Goal: Information Seeking & Learning: Learn about a topic

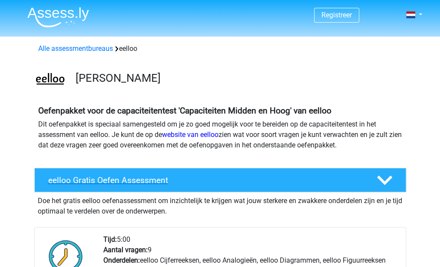
click at [393, 182] on div at bounding box center [384, 180] width 30 height 15
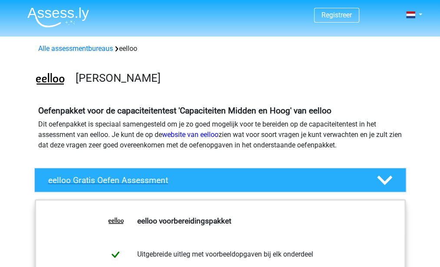
click at [393, 182] on div at bounding box center [384, 180] width 30 height 15
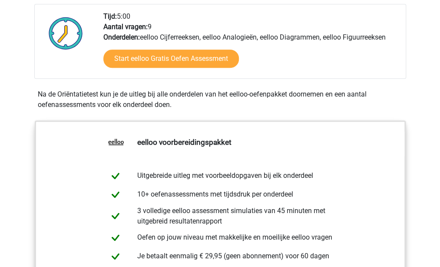
scroll to position [222, 0]
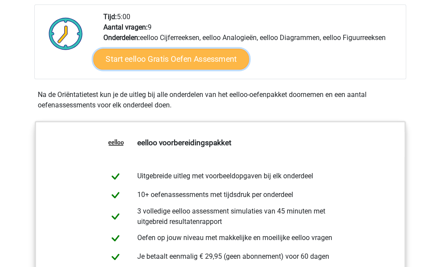
click at [193, 65] on link "Start eelloo Gratis Oefen Assessment" at bounding box center [171, 59] width 156 height 21
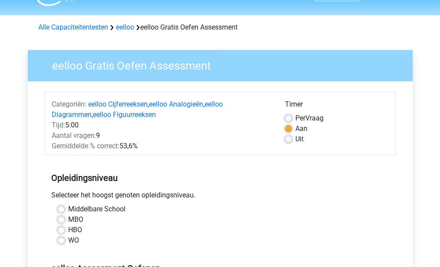
scroll to position [87, 0]
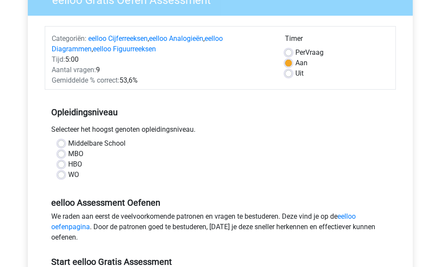
click at [68, 162] on label "HBO" at bounding box center [75, 164] width 14 height 10
click at [60, 162] on input "HBO" at bounding box center [61, 163] width 7 height 9
radio input "true"
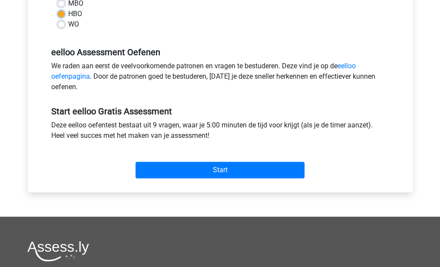
scroll to position [237, 0]
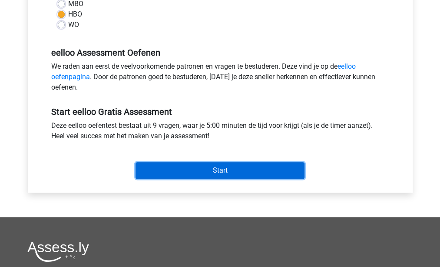
click at [213, 169] on input "Start" at bounding box center [220, 170] width 169 height 17
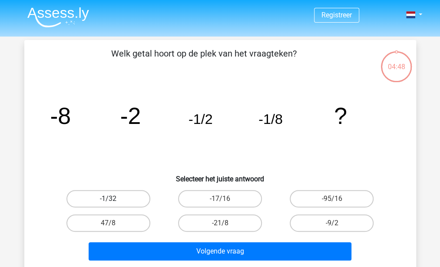
click at [129, 192] on label "-1/32" at bounding box center [108, 198] width 84 height 17
click at [114, 199] on input "-1/32" at bounding box center [111, 202] width 6 height 6
radio input "true"
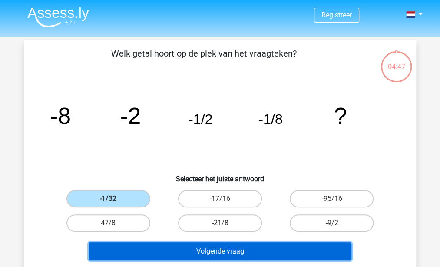
click at [194, 250] on button "Volgende vraag" at bounding box center [220, 251] width 263 height 18
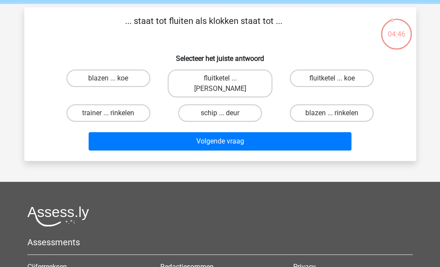
scroll to position [29, 0]
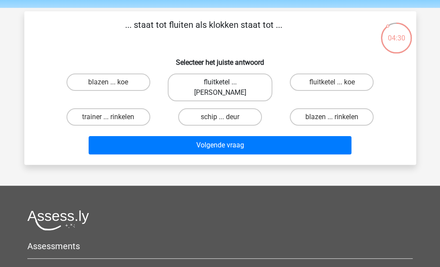
click at [254, 80] on label "fluitketel ... luiden" at bounding box center [220, 87] width 105 height 28
click at [226, 82] on input "fluitketel ... luiden" at bounding box center [223, 85] width 6 height 6
radio input "true"
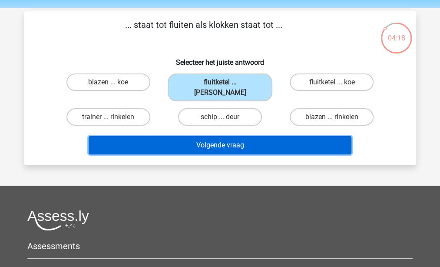
click at [220, 136] on button "Volgende vraag" at bounding box center [220, 145] width 263 height 18
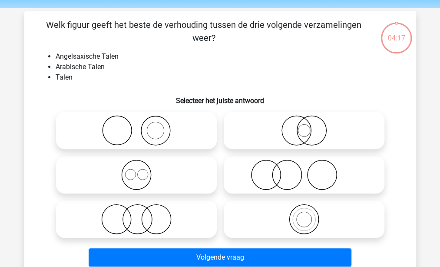
scroll to position [40, 0]
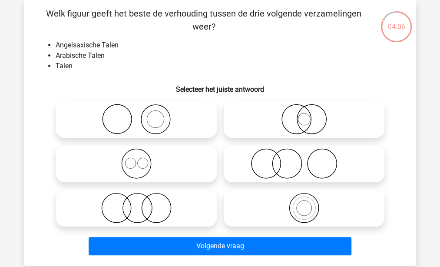
click at [156, 161] on icon at bounding box center [137, 163] width 154 height 30
click at [142, 159] on input "radio" at bounding box center [139, 156] width 6 height 6
radio input "true"
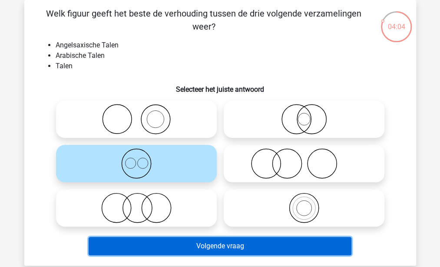
click at [206, 246] on button "Volgende vraag" at bounding box center [220, 246] width 263 height 18
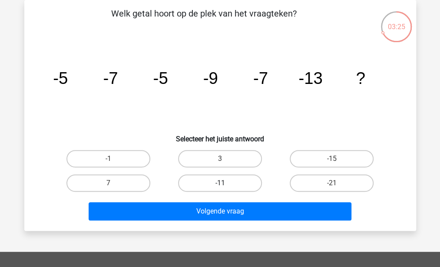
click at [202, 177] on label "-11" at bounding box center [220, 182] width 84 height 17
click at [220, 183] on input "-11" at bounding box center [223, 186] width 6 height 6
radio input "true"
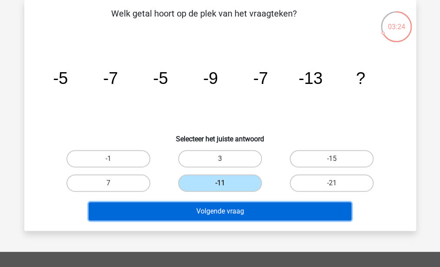
click at [209, 211] on button "Volgende vraag" at bounding box center [220, 211] width 263 height 18
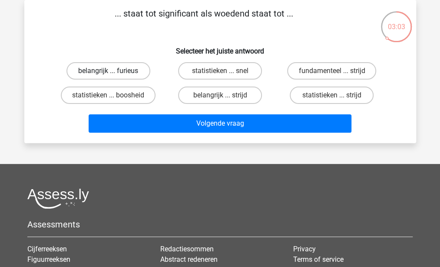
click at [139, 70] on label "belangrijk ... furieus" at bounding box center [108, 70] width 84 height 17
click at [114, 71] on input "belangrijk ... furieus" at bounding box center [111, 74] width 6 height 6
radio input "true"
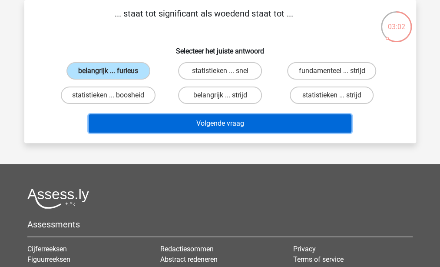
click at [224, 123] on button "Volgende vraag" at bounding box center [220, 123] width 263 height 18
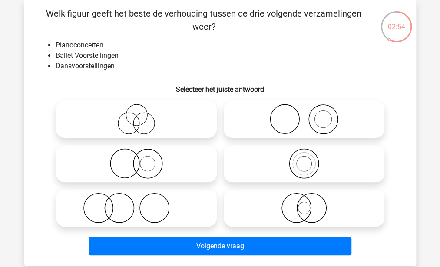
click at [270, 122] on circle at bounding box center [284, 119] width 29 height 29
click at [304, 115] on input "radio" at bounding box center [307, 112] width 6 height 6
radio input "true"
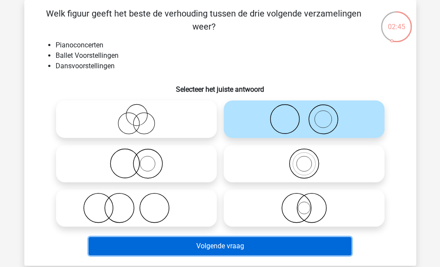
click at [213, 244] on button "Volgende vraag" at bounding box center [220, 246] width 263 height 18
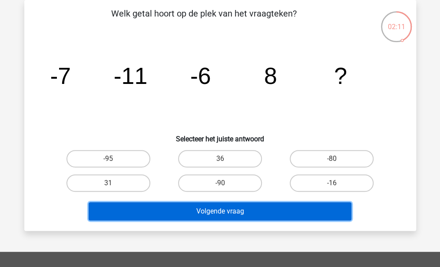
click at [225, 213] on button "Volgende vraag" at bounding box center [220, 211] width 263 height 18
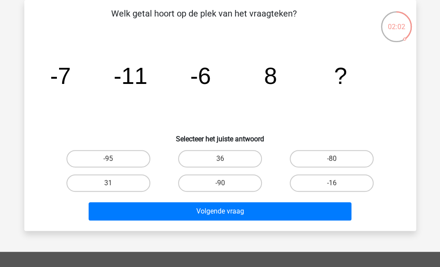
click at [325, 99] on icon "image/svg+xml -7 -11 -6 8 ?" at bounding box center [220, 84] width 350 height 88
click at [238, 159] on label "36" at bounding box center [220, 158] width 84 height 17
click at [226, 159] on input "36" at bounding box center [223, 162] width 6 height 6
radio input "true"
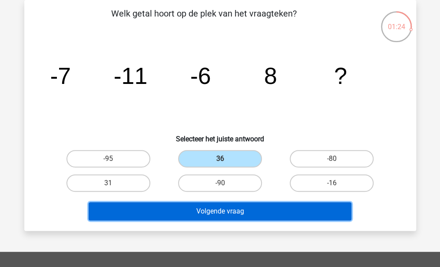
click at [239, 209] on button "Volgende vraag" at bounding box center [220, 211] width 263 height 18
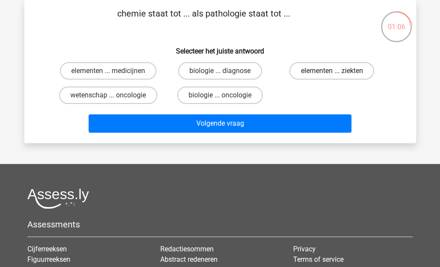
click at [319, 69] on label "elementen ... ziekten" at bounding box center [331, 70] width 85 height 17
click at [332, 71] on input "elementen ... ziekten" at bounding box center [335, 74] width 6 height 6
radio input "true"
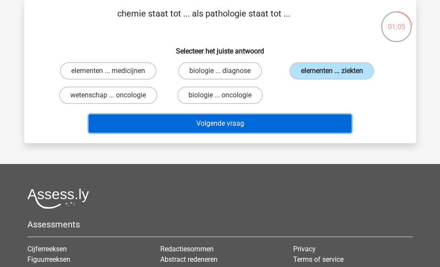
click at [277, 122] on button "Volgende vraag" at bounding box center [220, 123] width 263 height 18
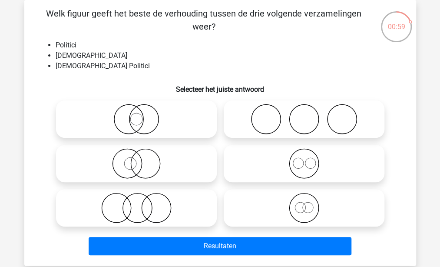
click at [188, 120] on icon at bounding box center [137, 119] width 154 height 30
click at [142, 115] on input "radio" at bounding box center [139, 112] width 6 height 6
radio input "true"
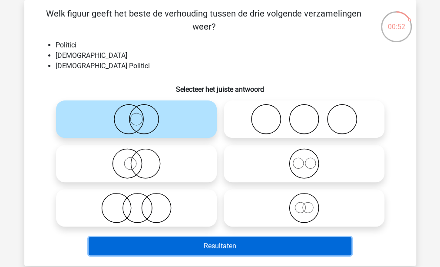
click at [253, 244] on button "Resultaten" at bounding box center [220, 246] width 263 height 18
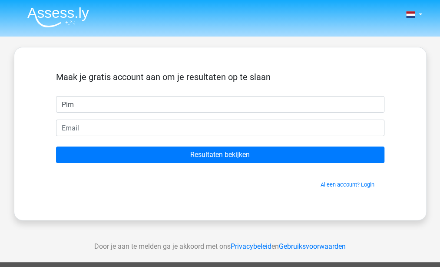
type input "Pim"
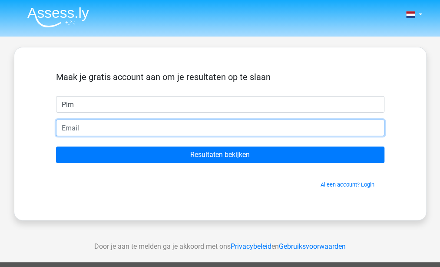
click at [146, 129] on input "email" at bounding box center [220, 127] width 329 height 17
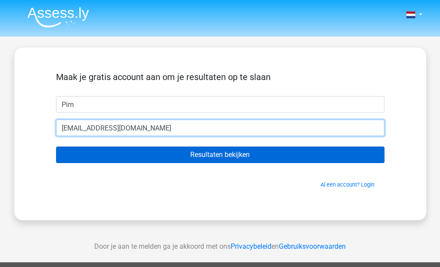
type input "[EMAIL_ADDRESS][DOMAIN_NAME]"
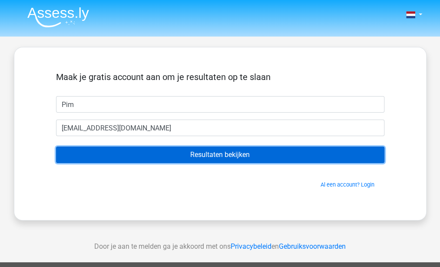
click at [156, 156] on input "Resultaten bekijken" at bounding box center [220, 154] width 329 height 17
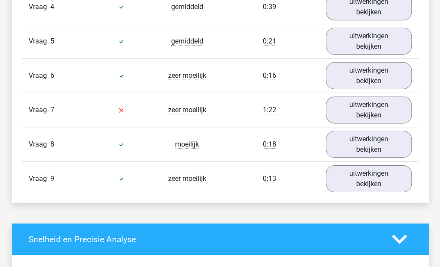
scroll to position [1095, 0]
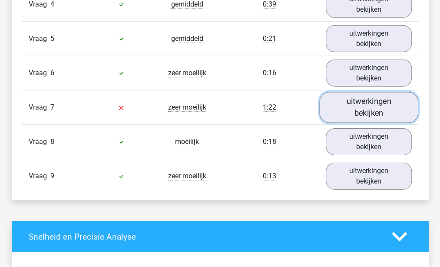
click at [366, 111] on link "uitwerkingen bekijken" at bounding box center [368, 107] width 99 height 31
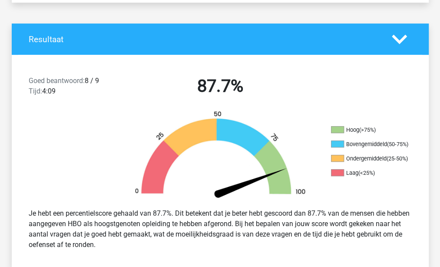
scroll to position [0, 0]
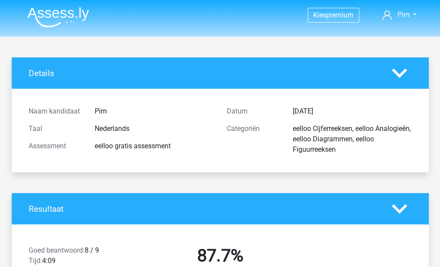
click at [404, 72] on polygon at bounding box center [399, 73] width 15 height 10
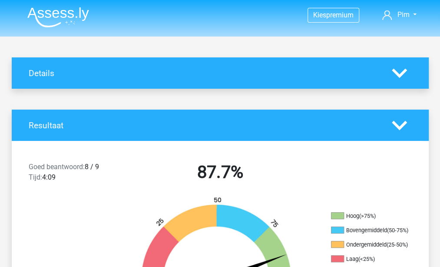
click at [404, 72] on polygon at bounding box center [399, 73] width 15 height 10
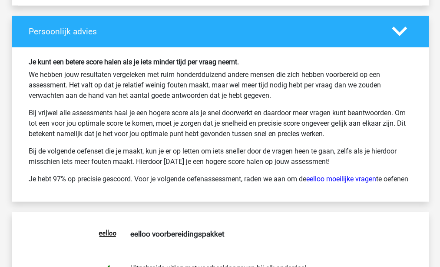
scroll to position [2105, 0]
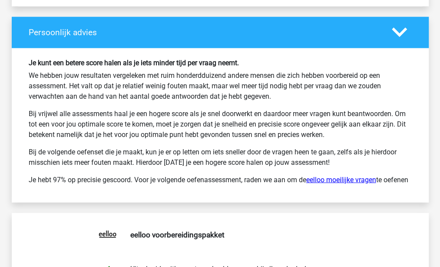
click at [351, 178] on link "eelloo moeilijke vragen" at bounding box center [341, 180] width 70 height 8
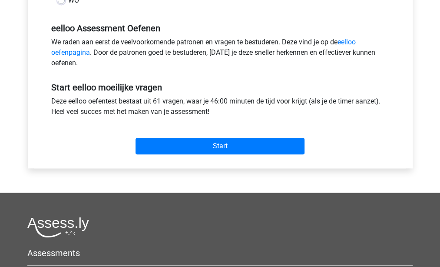
scroll to position [261, 0]
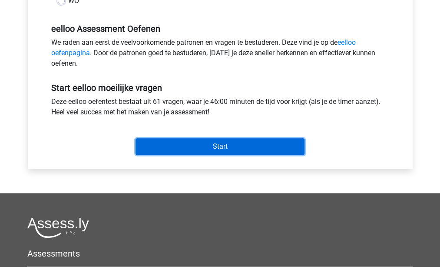
click at [235, 143] on input "Start" at bounding box center [220, 146] width 169 height 17
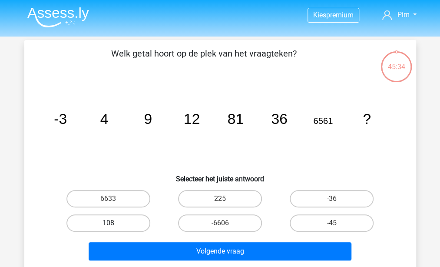
click at [116, 222] on label "108" at bounding box center [108, 222] width 84 height 17
click at [114, 223] on input "108" at bounding box center [111, 226] width 6 height 6
radio input "true"
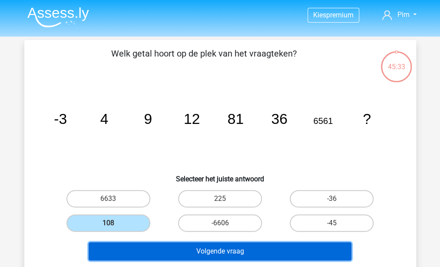
click at [172, 248] on button "Volgende vraag" at bounding box center [220, 251] width 263 height 18
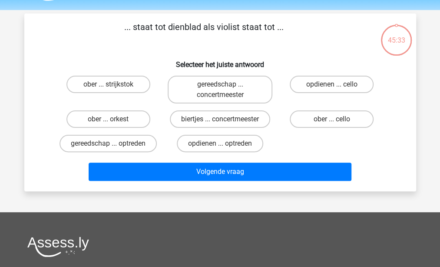
scroll to position [40, 0]
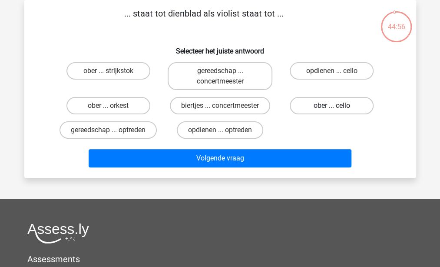
click at [311, 109] on label "ober ... cello" at bounding box center [332, 105] width 84 height 17
click at [332, 109] on input "ober ... cello" at bounding box center [335, 109] width 6 height 6
radio input "true"
click at [235, 106] on label "biertjes ... concertmeester" at bounding box center [220, 105] width 100 height 17
click at [226, 106] on input "biertjes ... concertmeester" at bounding box center [223, 109] width 6 height 6
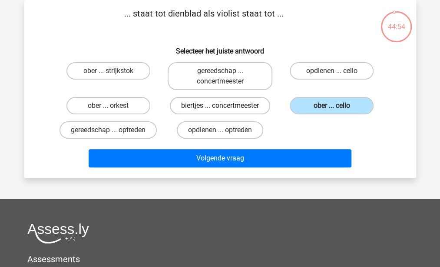
radio input "true"
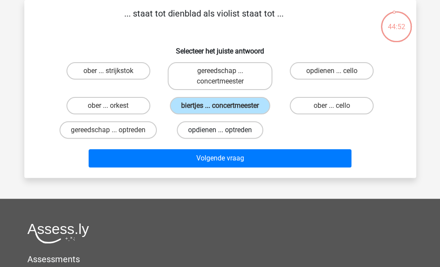
click at [244, 131] on label "opdienen ... optreden" at bounding box center [220, 129] width 86 height 17
click at [226, 131] on input "opdienen ... optreden" at bounding box center [223, 133] width 6 height 6
radio input "true"
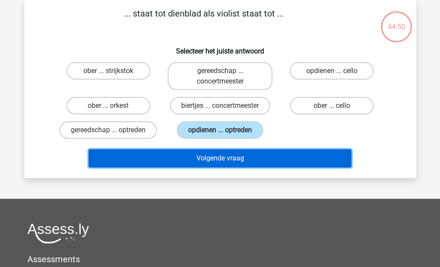
click at [237, 163] on button "Volgende vraag" at bounding box center [220, 158] width 263 height 18
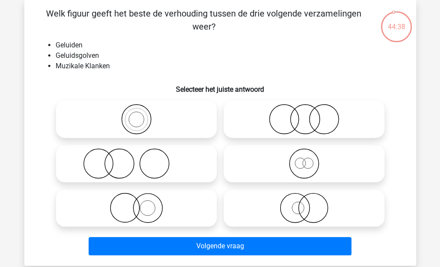
click at [160, 119] on icon at bounding box center [137, 119] width 154 height 30
click at [142, 115] on input "radio" at bounding box center [139, 112] width 6 height 6
radio input "true"
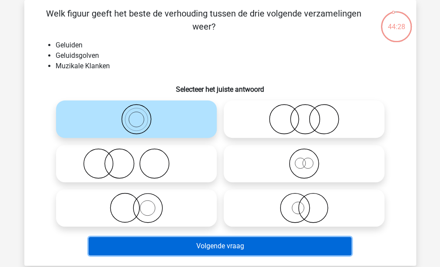
click at [247, 247] on button "Volgende vraag" at bounding box center [220, 246] width 263 height 18
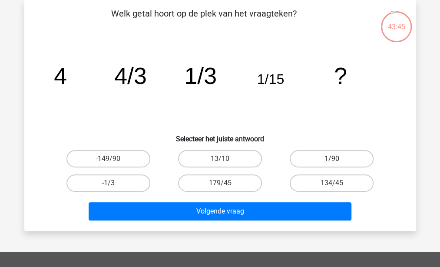
click at [309, 162] on label "1/90" at bounding box center [332, 158] width 84 height 17
click at [332, 162] on input "1/90" at bounding box center [335, 162] width 6 height 6
radio input "true"
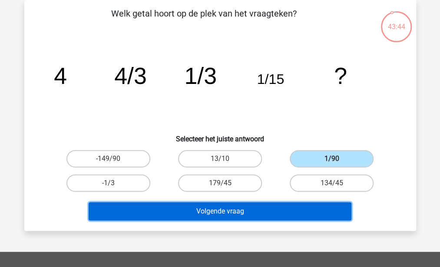
click at [283, 212] on button "Volgende vraag" at bounding box center [220, 211] width 263 height 18
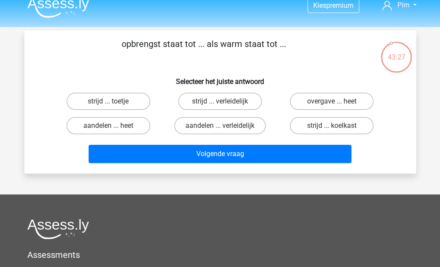
scroll to position [10, 0]
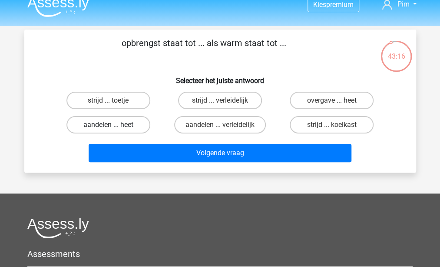
click at [120, 126] on label "aandelen ... heet" at bounding box center [108, 124] width 84 height 17
click at [114, 126] on input "aandelen ... heet" at bounding box center [111, 128] width 6 height 6
radio input "true"
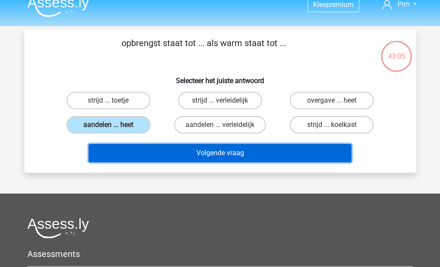
click at [170, 155] on button "Volgende vraag" at bounding box center [220, 153] width 263 height 18
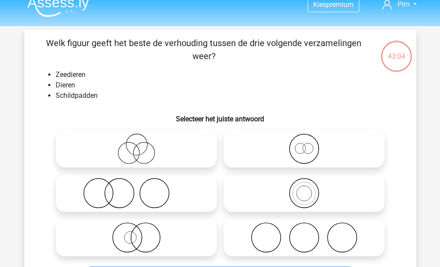
scroll to position [40, 0]
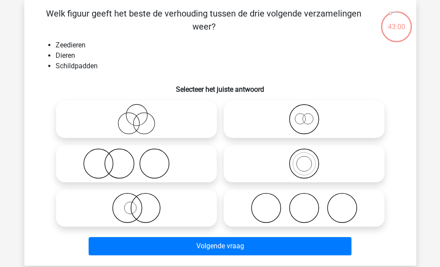
click at [260, 162] on icon at bounding box center [304, 163] width 154 height 30
click at [304, 159] on input "radio" at bounding box center [307, 156] width 6 height 6
radio input "true"
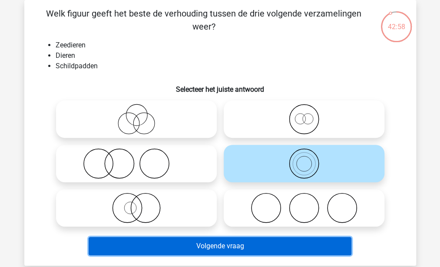
click at [232, 245] on button "Volgende vraag" at bounding box center [220, 246] width 263 height 18
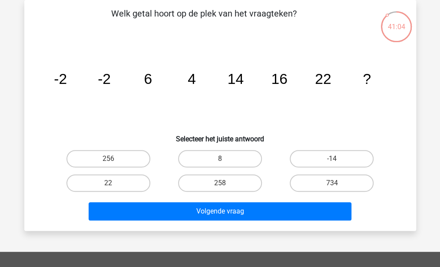
click at [315, 173] on div "734" at bounding box center [332, 183] width 112 height 24
click at [308, 183] on label "734" at bounding box center [332, 182] width 84 height 17
click at [332, 183] on input "734" at bounding box center [335, 186] width 6 height 6
radio input "true"
click at [121, 156] on label "256" at bounding box center [108, 158] width 84 height 17
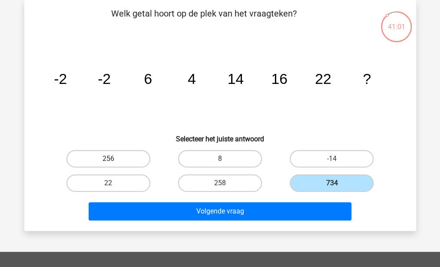
click at [114, 159] on input "256" at bounding box center [111, 162] width 6 height 6
radio input "true"
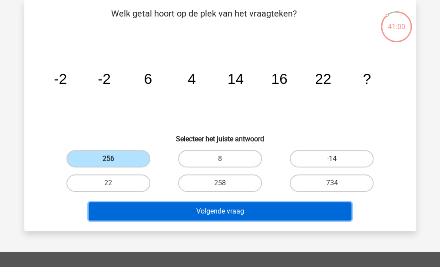
click at [190, 208] on button "Volgende vraag" at bounding box center [220, 211] width 263 height 18
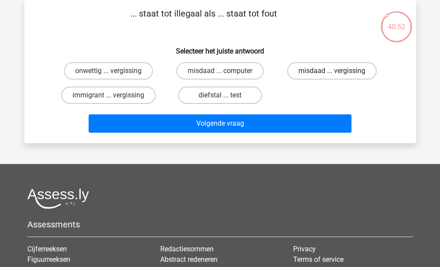
click at [315, 75] on label "misdaad ... vergissing" at bounding box center [332, 70] width 90 height 17
click at [332, 75] on input "misdaad ... vergissing" at bounding box center [335, 74] width 6 height 6
radio input "true"
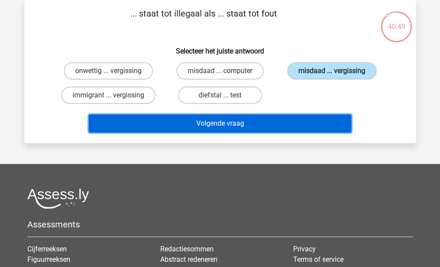
click at [243, 127] on button "Volgende vraag" at bounding box center [220, 123] width 263 height 18
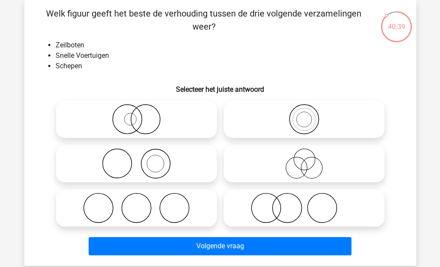
click at [148, 119] on icon at bounding box center [137, 119] width 154 height 30
click at [142, 115] on input "radio" at bounding box center [139, 112] width 6 height 6
radio input "true"
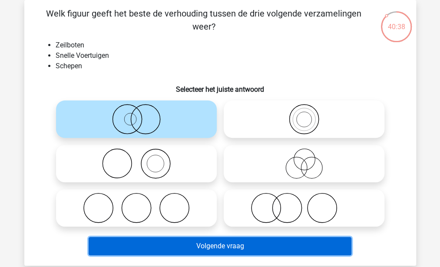
click at [202, 253] on button "Volgende vraag" at bounding box center [220, 246] width 263 height 18
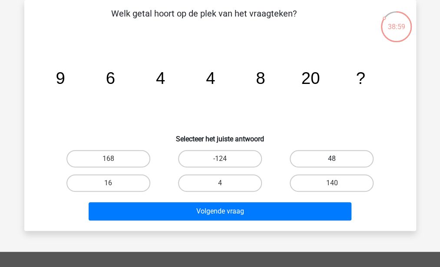
click at [302, 161] on label "48" at bounding box center [332, 158] width 84 height 17
click at [332, 161] on input "48" at bounding box center [335, 162] width 6 height 6
radio input "true"
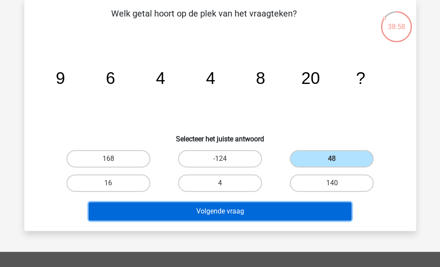
click at [274, 215] on button "Volgende vraag" at bounding box center [220, 211] width 263 height 18
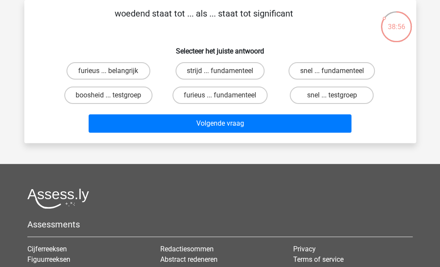
scroll to position [0, 0]
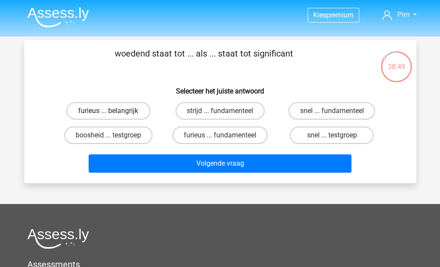
click at [136, 110] on label "furieus ... belangrijk" at bounding box center [108, 110] width 84 height 17
click at [114, 111] on input "furieus ... belangrijk" at bounding box center [111, 114] width 6 height 6
radio input "true"
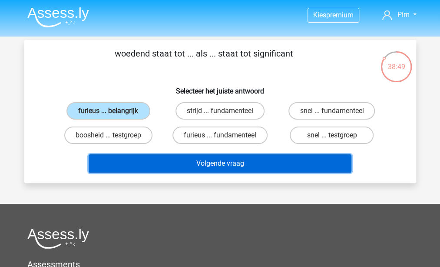
click at [184, 159] on button "Volgende vraag" at bounding box center [220, 163] width 263 height 18
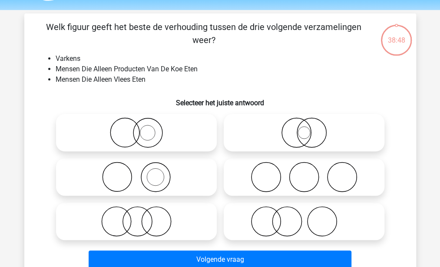
scroll to position [40, 0]
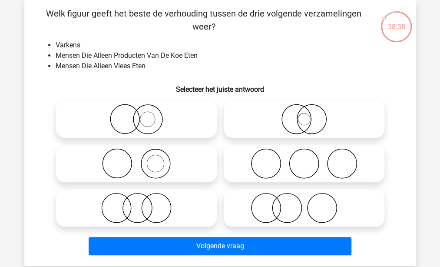
click at [269, 199] on icon at bounding box center [304, 207] width 154 height 30
click at [304, 199] on input "radio" at bounding box center [307, 201] width 6 height 6
radio input "true"
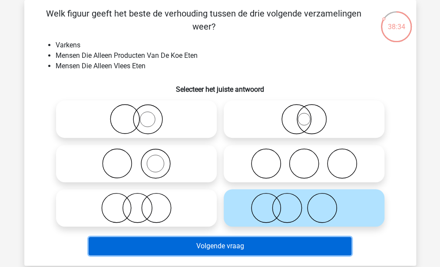
click at [243, 246] on button "Volgende vraag" at bounding box center [220, 246] width 263 height 18
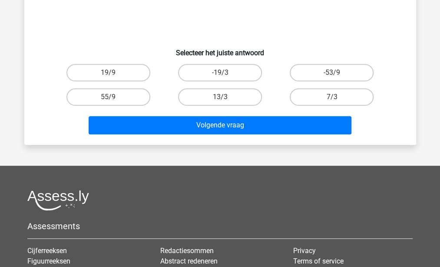
scroll to position [72, 0]
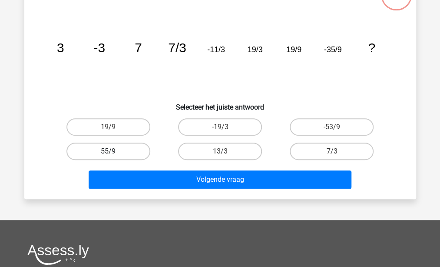
click at [124, 149] on label "55/9" at bounding box center [108, 151] width 84 height 17
click at [114, 151] on input "55/9" at bounding box center [111, 154] width 6 height 6
radio input "true"
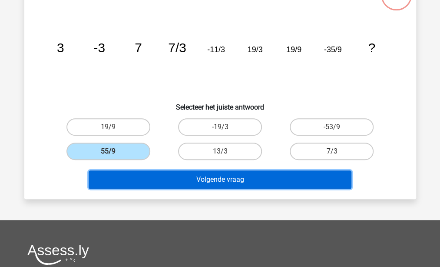
click at [181, 179] on button "Volgende vraag" at bounding box center [220, 179] width 263 height 18
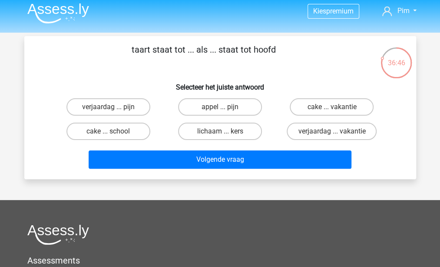
scroll to position [0, 0]
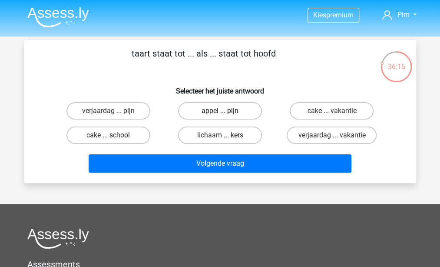
click at [230, 109] on label "appel ... pijn" at bounding box center [220, 110] width 84 height 17
click at [226, 111] on input "appel ... pijn" at bounding box center [223, 114] width 6 height 6
radio input "true"
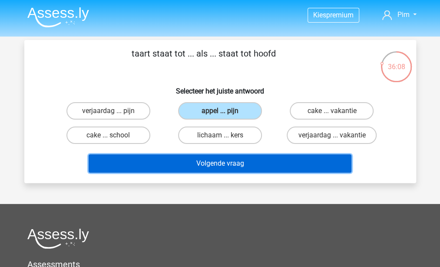
click at [212, 164] on button "Volgende vraag" at bounding box center [220, 163] width 263 height 18
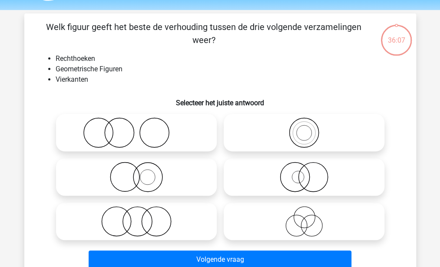
scroll to position [40, 0]
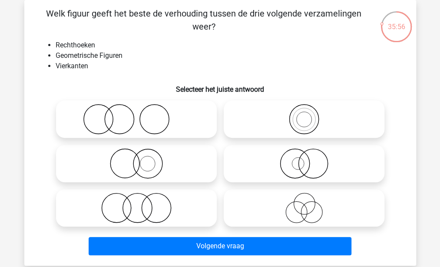
click at [304, 117] on icon at bounding box center [304, 119] width 154 height 30
click at [304, 115] on input "radio" at bounding box center [307, 112] width 6 height 6
radio input "true"
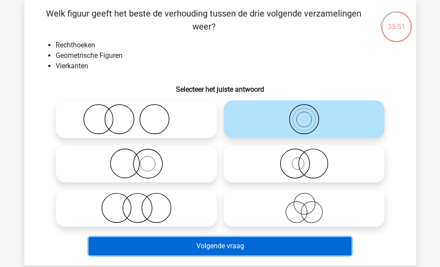
click at [217, 246] on button "Volgende vraag" at bounding box center [220, 246] width 263 height 18
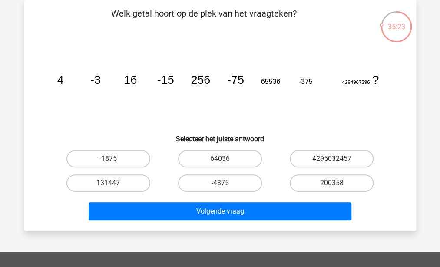
click at [117, 163] on label "-1875" at bounding box center [108, 158] width 84 height 17
click at [114, 163] on input "-1875" at bounding box center [111, 162] width 6 height 6
radio input "true"
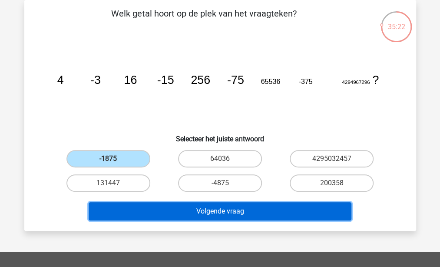
click at [176, 211] on button "Volgende vraag" at bounding box center [220, 211] width 263 height 18
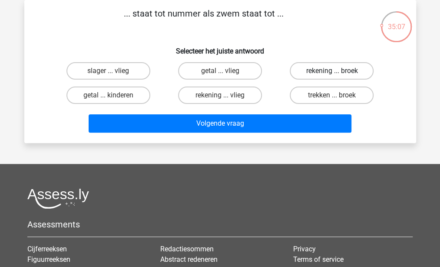
click at [327, 78] on label "rekening ... broek" at bounding box center [332, 70] width 84 height 17
click at [332, 76] on input "rekening ... broek" at bounding box center [335, 74] width 6 height 6
radio input "true"
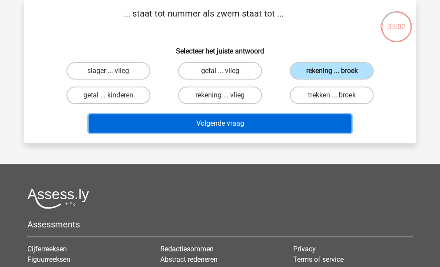
click at [258, 124] on button "Volgende vraag" at bounding box center [220, 123] width 263 height 18
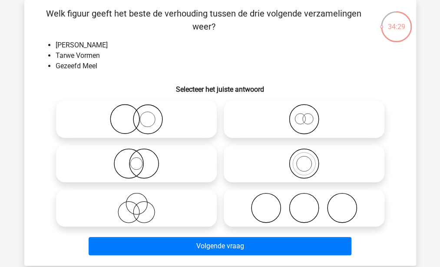
click at [301, 199] on icon at bounding box center [304, 207] width 154 height 30
click at [304, 199] on input "radio" at bounding box center [307, 201] width 6 height 6
radio input "true"
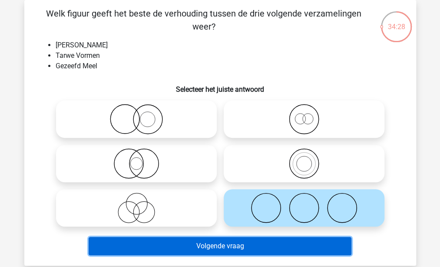
click at [260, 245] on button "Volgende vraag" at bounding box center [220, 246] width 263 height 18
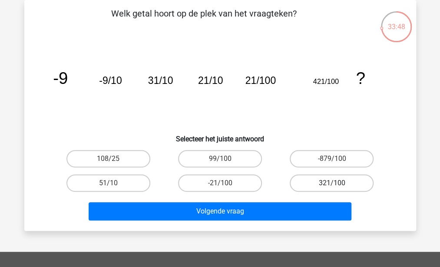
click at [341, 177] on label "321/100" at bounding box center [332, 182] width 84 height 17
click at [338, 183] on input "321/100" at bounding box center [335, 186] width 6 height 6
radio input "true"
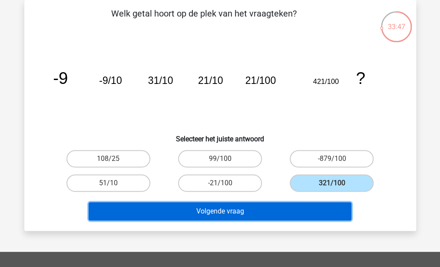
click at [296, 211] on button "Volgende vraag" at bounding box center [220, 211] width 263 height 18
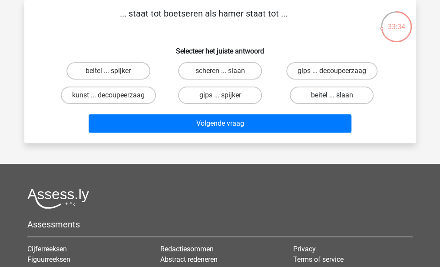
click at [313, 94] on label "beitel ... slaan" at bounding box center [332, 94] width 84 height 17
click at [332, 95] on input "beitel ... slaan" at bounding box center [335, 98] width 6 height 6
radio input "true"
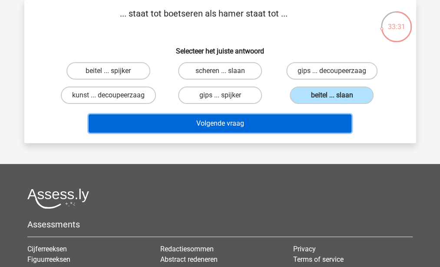
click at [281, 120] on button "Volgende vraag" at bounding box center [220, 123] width 263 height 18
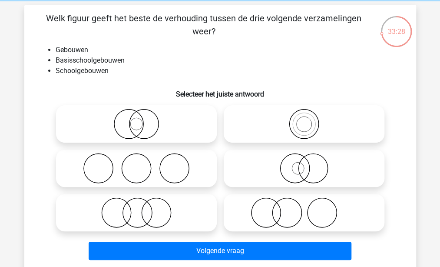
scroll to position [37, 0]
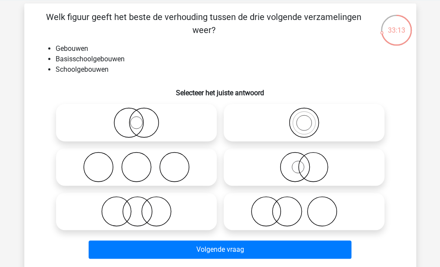
click at [304, 110] on icon at bounding box center [304, 122] width 154 height 30
click at [304, 113] on input "radio" at bounding box center [307, 116] width 6 height 6
radio input "true"
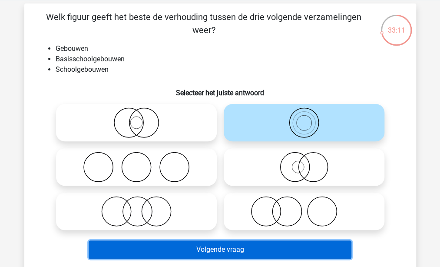
click at [217, 249] on button "Volgende vraag" at bounding box center [220, 249] width 263 height 18
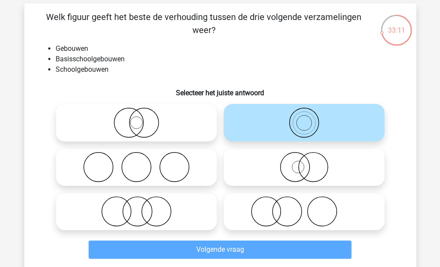
scroll to position [40, 0]
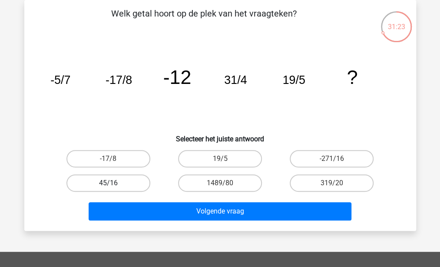
click at [129, 182] on label "45/16" at bounding box center [108, 182] width 84 height 17
click at [114, 183] on input "45/16" at bounding box center [111, 186] width 6 height 6
radio input "true"
click at [306, 156] on label "-271/16" at bounding box center [332, 158] width 84 height 17
click at [332, 159] on input "-271/16" at bounding box center [335, 162] width 6 height 6
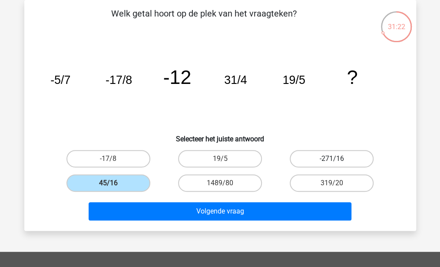
radio input "true"
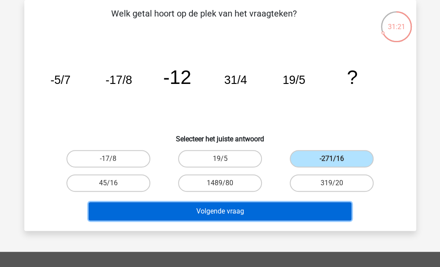
click at [261, 212] on button "Volgende vraag" at bounding box center [220, 211] width 263 height 18
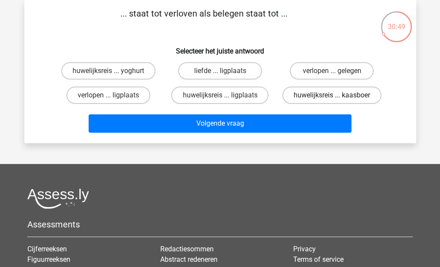
click at [315, 95] on label "huwelijksreis ... kaasboer" at bounding box center [331, 94] width 99 height 17
click at [332, 95] on input "huwelijksreis ... kaasboer" at bounding box center [335, 98] width 6 height 6
radio input "true"
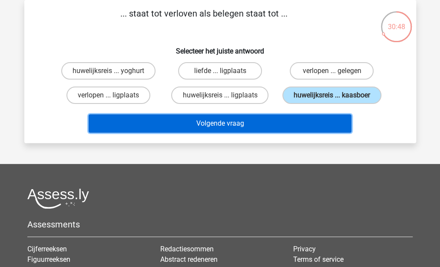
click at [285, 119] on button "Volgende vraag" at bounding box center [220, 123] width 263 height 18
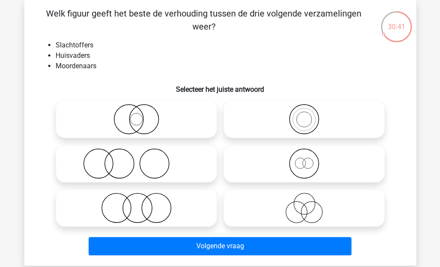
click at [148, 212] on icon at bounding box center [137, 207] width 154 height 30
click at [142, 203] on input "radio" at bounding box center [139, 201] width 6 height 6
radio input "true"
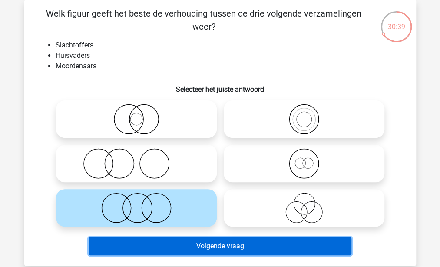
click at [169, 250] on button "Volgende vraag" at bounding box center [220, 246] width 263 height 18
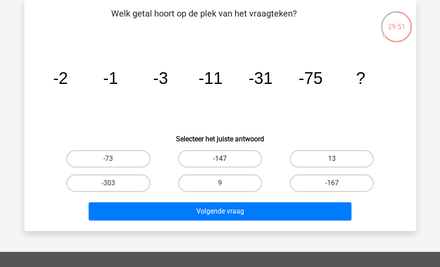
click at [215, 160] on label "-147" at bounding box center [220, 158] width 84 height 17
click at [220, 160] on input "-147" at bounding box center [223, 162] width 6 height 6
radio input "true"
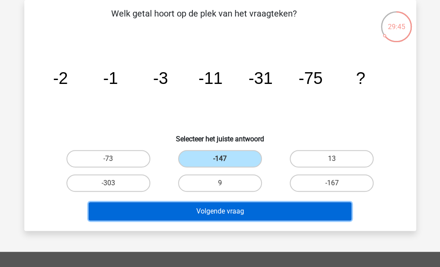
click at [197, 212] on button "Volgende vraag" at bounding box center [220, 211] width 263 height 18
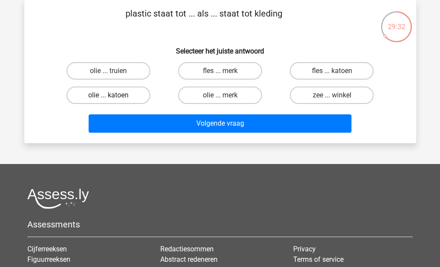
click at [129, 95] on label "olie ... katoen" at bounding box center [108, 94] width 84 height 17
click at [114, 95] on input "olie ... katoen" at bounding box center [111, 98] width 6 height 6
radio input "true"
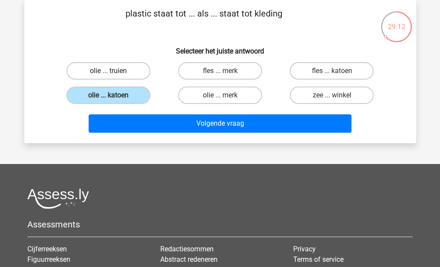
click at [122, 77] on label "olie ... truien" at bounding box center [108, 70] width 84 height 17
click at [114, 76] on input "olie ... truien" at bounding box center [111, 74] width 6 height 6
radio input "true"
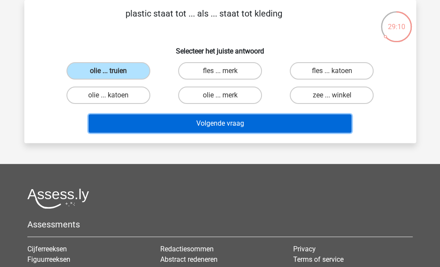
click at [167, 124] on button "Volgende vraag" at bounding box center [220, 123] width 263 height 18
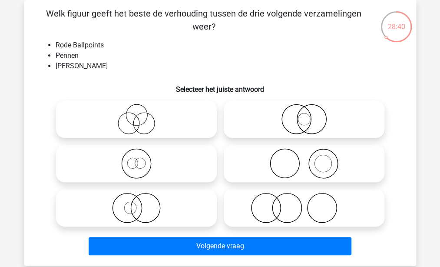
click at [290, 121] on icon at bounding box center [304, 119] width 154 height 30
click at [304, 115] on input "radio" at bounding box center [307, 112] width 6 height 6
radio input "true"
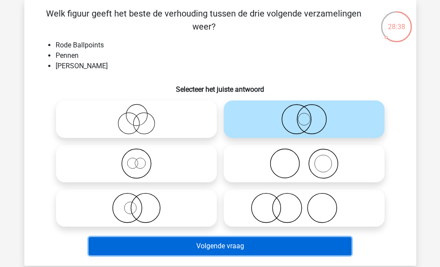
click at [216, 248] on button "Volgende vraag" at bounding box center [220, 246] width 263 height 18
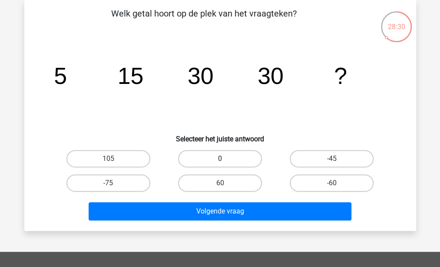
click at [225, 165] on label "0" at bounding box center [220, 158] width 84 height 17
click at [225, 164] on input "0" at bounding box center [223, 162] width 6 height 6
radio input "true"
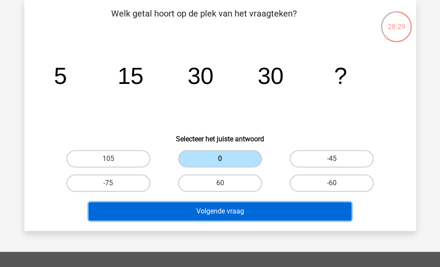
click at [226, 212] on button "Volgende vraag" at bounding box center [220, 211] width 263 height 18
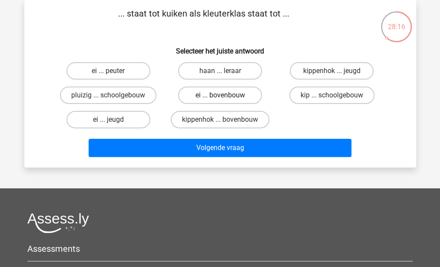
click at [249, 94] on label "ei ... bovenbouw" at bounding box center [220, 94] width 84 height 17
click at [226, 95] on input "ei ... bovenbouw" at bounding box center [223, 98] width 6 height 6
radio input "true"
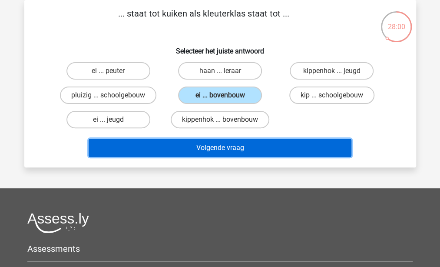
click at [228, 148] on button "Volgende vraag" at bounding box center [220, 148] width 263 height 18
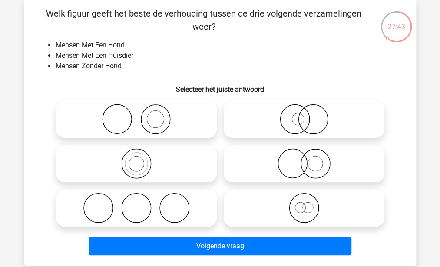
click at [187, 119] on icon at bounding box center [137, 119] width 154 height 30
click at [142, 115] on input "radio" at bounding box center [139, 112] width 6 height 6
radio input "true"
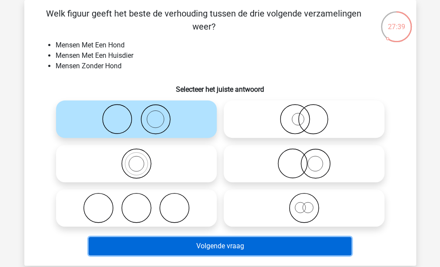
click at [214, 251] on button "Volgende vraag" at bounding box center [220, 246] width 263 height 18
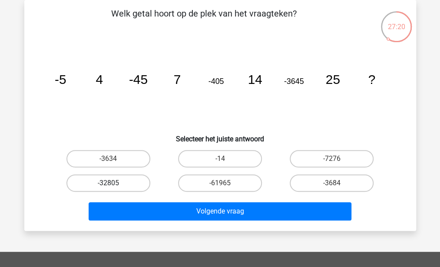
click at [110, 182] on label "-32805" at bounding box center [108, 182] width 84 height 17
click at [110, 183] on input "-32805" at bounding box center [111, 186] width 6 height 6
radio input "true"
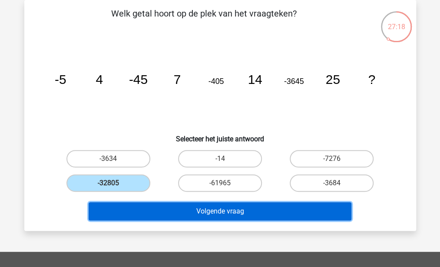
click at [144, 217] on button "Volgende vraag" at bounding box center [220, 211] width 263 height 18
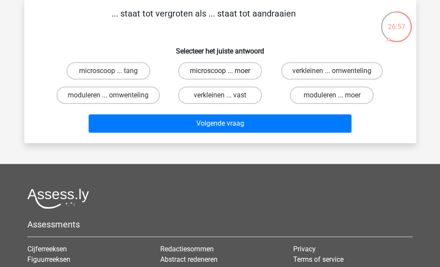
click at [234, 73] on label "microscoop ... moer" at bounding box center [220, 70] width 84 height 17
click at [226, 73] on input "microscoop ... moer" at bounding box center [223, 74] width 6 height 6
radio input "true"
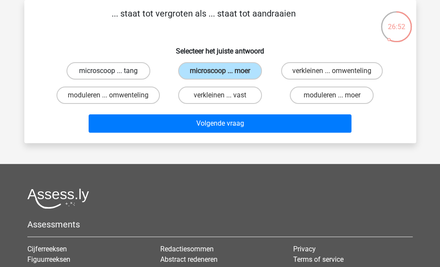
click at [132, 72] on label "microscoop ... tang" at bounding box center [108, 70] width 84 height 17
click at [114, 72] on input "microscoop ... tang" at bounding box center [111, 74] width 6 height 6
radio input "true"
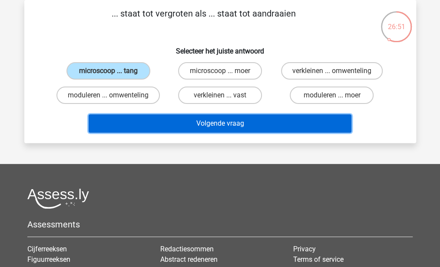
click at [197, 125] on button "Volgende vraag" at bounding box center [220, 123] width 263 height 18
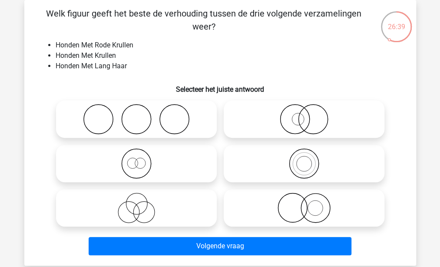
click at [305, 126] on icon at bounding box center [304, 119] width 154 height 30
click at [305, 115] on input "radio" at bounding box center [307, 112] width 6 height 6
radio input "true"
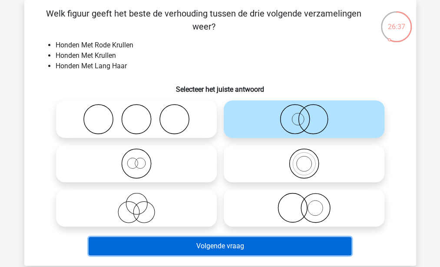
click at [239, 241] on button "Volgende vraag" at bounding box center [220, 246] width 263 height 18
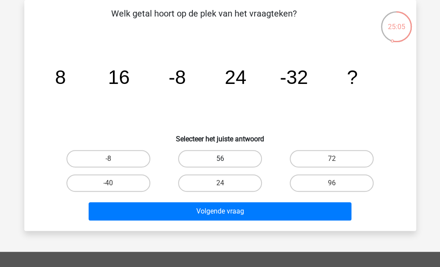
click at [184, 159] on label "56" at bounding box center [220, 158] width 84 height 17
click at [220, 159] on input "56" at bounding box center [223, 162] width 6 height 6
radio input "true"
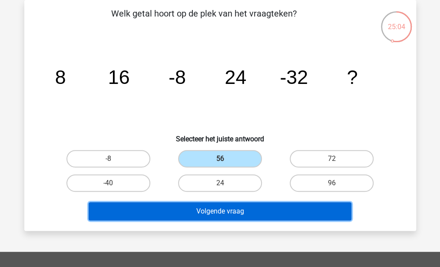
click at [198, 209] on button "Volgende vraag" at bounding box center [220, 211] width 263 height 18
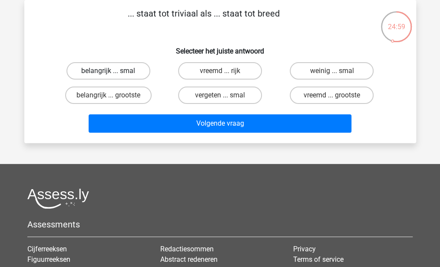
click at [135, 69] on label "belangrijk ... smal" at bounding box center [108, 70] width 84 height 17
click at [114, 71] on input "belangrijk ... smal" at bounding box center [111, 74] width 6 height 6
radio input "true"
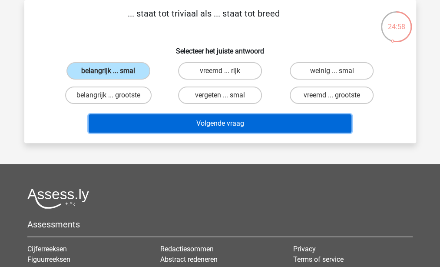
click at [176, 124] on button "Volgende vraag" at bounding box center [220, 123] width 263 height 18
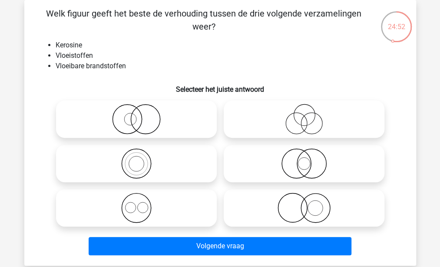
click at [147, 169] on icon at bounding box center [137, 163] width 154 height 30
click at [142, 159] on input "radio" at bounding box center [139, 156] width 6 height 6
radio input "true"
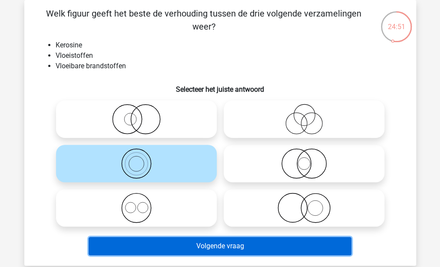
click at [178, 248] on button "Volgende vraag" at bounding box center [220, 246] width 263 height 18
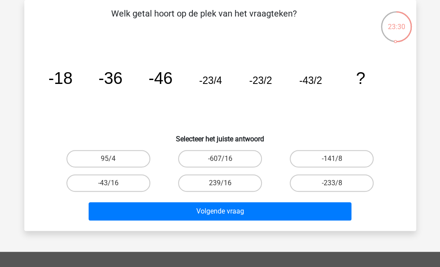
click at [155, 80] on tspan "-46" at bounding box center [160, 78] width 24 height 19
click at [330, 159] on label "-141/8" at bounding box center [332, 158] width 84 height 17
click at [332, 159] on input "-141/8" at bounding box center [335, 162] width 6 height 6
radio input "true"
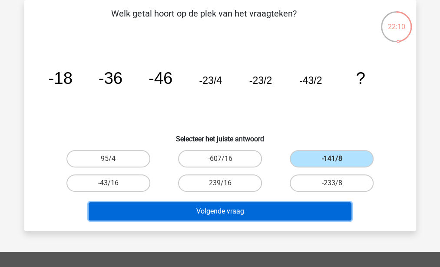
click at [279, 204] on button "Volgende vraag" at bounding box center [220, 211] width 263 height 18
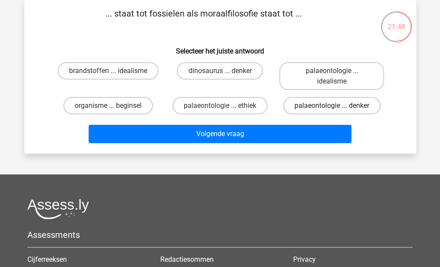
click at [297, 107] on label "palaeontologie ... denker" at bounding box center [331, 105] width 97 height 17
click at [332, 107] on input "palaeontologie ... denker" at bounding box center [335, 109] width 6 height 6
radio input "true"
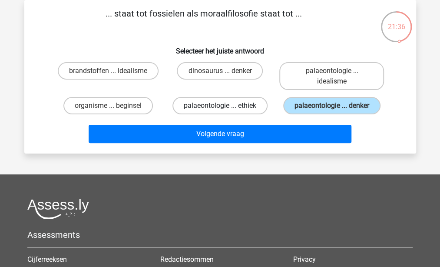
click at [230, 106] on label "palaeontologie ... ethiek" at bounding box center [220, 105] width 95 height 17
click at [226, 106] on input "palaeontologie ... ethiek" at bounding box center [223, 109] width 6 height 6
radio input "true"
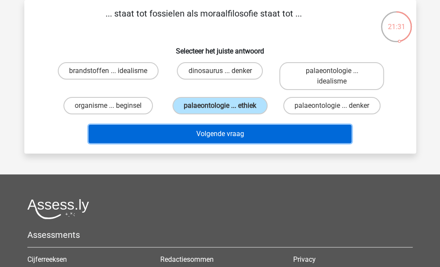
click at [218, 131] on button "Volgende vraag" at bounding box center [220, 134] width 263 height 18
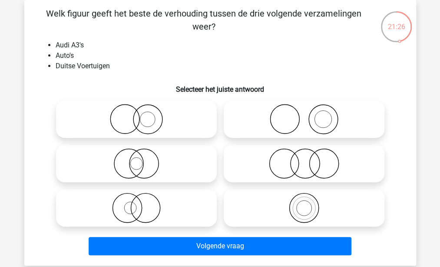
click at [160, 107] on icon at bounding box center [137, 119] width 154 height 30
click at [142, 109] on input "radio" at bounding box center [139, 112] width 6 height 6
radio input "true"
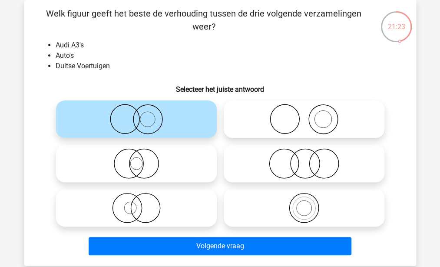
click at [282, 203] on icon at bounding box center [304, 207] width 154 height 30
click at [304, 203] on input "radio" at bounding box center [307, 201] width 6 height 6
radio input "true"
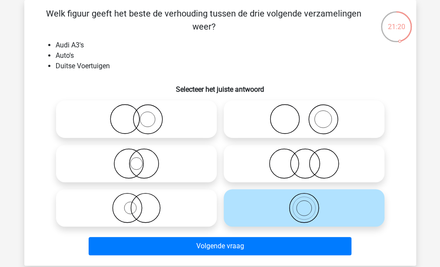
click at [171, 219] on icon at bounding box center [137, 207] width 154 height 30
click at [142, 203] on input "radio" at bounding box center [139, 201] width 6 height 6
radio input "true"
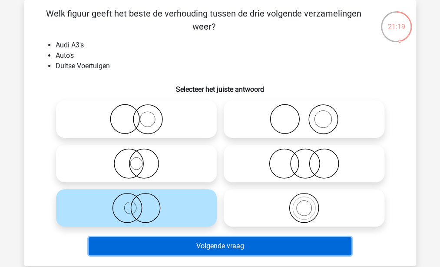
click at [184, 245] on button "Volgende vraag" at bounding box center [220, 246] width 263 height 18
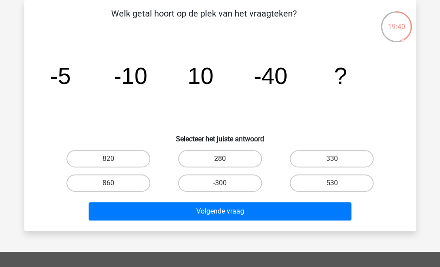
click at [204, 156] on label "280" at bounding box center [220, 158] width 84 height 17
click at [220, 159] on input "280" at bounding box center [223, 162] width 6 height 6
radio input "true"
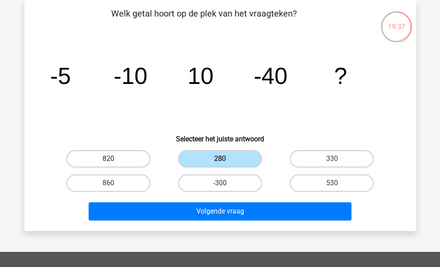
click at [134, 159] on label "820" at bounding box center [108, 158] width 84 height 17
click at [114, 159] on input "820" at bounding box center [111, 162] width 6 height 6
radio input "true"
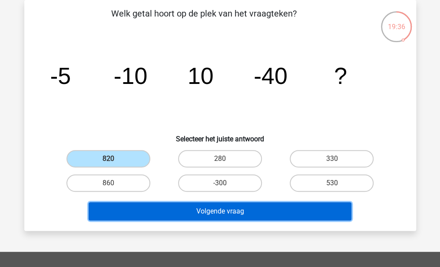
click at [174, 211] on button "Volgende vraag" at bounding box center [220, 211] width 263 height 18
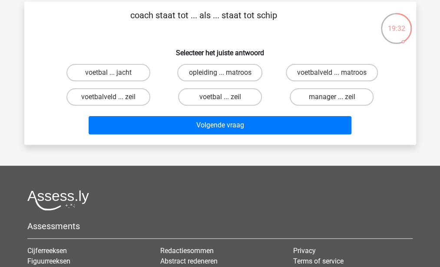
scroll to position [38, 0]
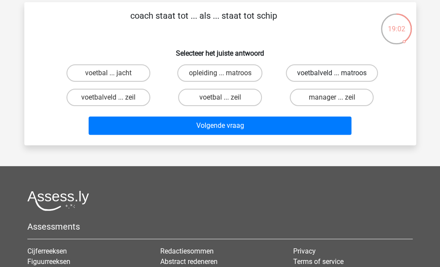
click at [311, 76] on label "voetbalveld ... matroos" at bounding box center [332, 72] width 92 height 17
click at [332, 76] on input "voetbalveld ... matroos" at bounding box center [335, 76] width 6 height 6
radio input "true"
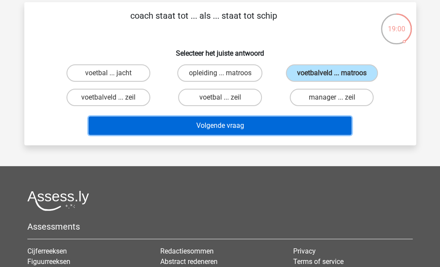
click at [256, 124] on button "Volgende vraag" at bounding box center [220, 125] width 263 height 18
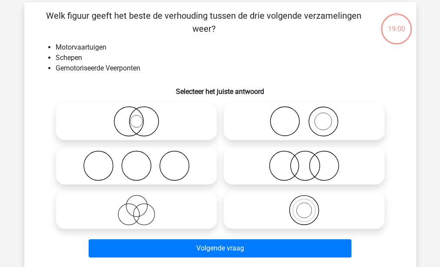
scroll to position [40, 0]
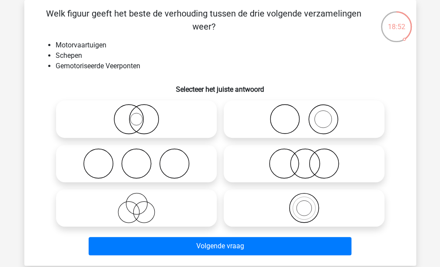
click at [327, 214] on icon at bounding box center [304, 207] width 154 height 30
click at [310, 203] on input "radio" at bounding box center [307, 201] width 6 height 6
radio input "true"
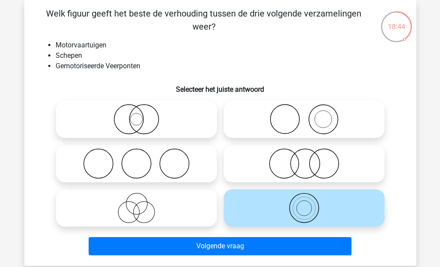
click at [145, 128] on icon at bounding box center [137, 119] width 154 height 30
click at [142, 115] on input "radio" at bounding box center [139, 112] width 6 height 6
radio input "true"
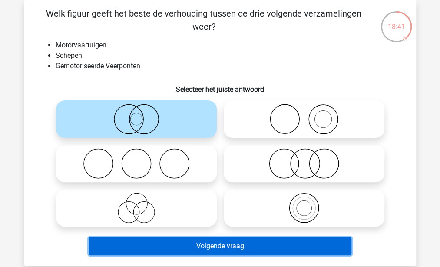
click at [178, 249] on button "Volgende vraag" at bounding box center [220, 246] width 263 height 18
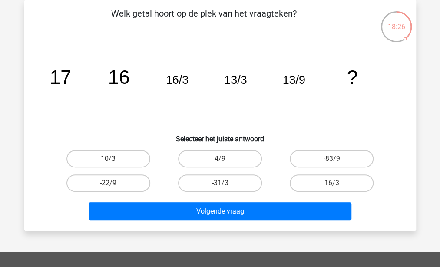
click at [245, 193] on div "-31/3" at bounding box center [220, 183] width 112 height 24
click at [312, 156] on label "-83/9" at bounding box center [332, 158] width 84 height 17
click at [332, 159] on input "-83/9" at bounding box center [335, 162] width 6 height 6
radio input "true"
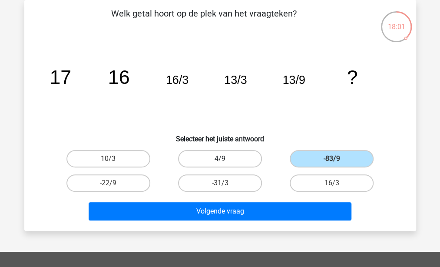
click at [233, 152] on label "4/9" at bounding box center [220, 158] width 84 height 17
click at [226, 159] on input "4/9" at bounding box center [223, 162] width 6 height 6
radio input "true"
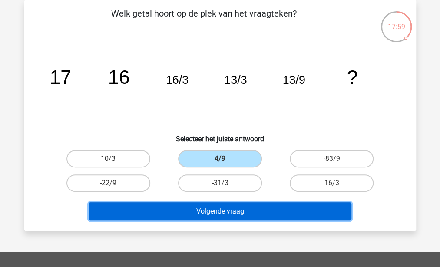
click at [219, 208] on button "Volgende vraag" at bounding box center [220, 211] width 263 height 18
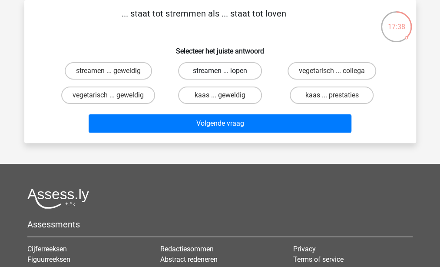
click at [243, 70] on label "streamen ... lopen" at bounding box center [220, 70] width 84 height 17
click at [226, 71] on input "streamen ... lopen" at bounding box center [223, 74] width 6 height 6
radio input "true"
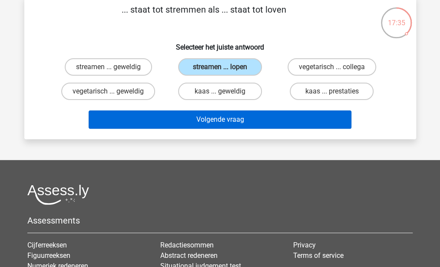
scroll to position [44, 0]
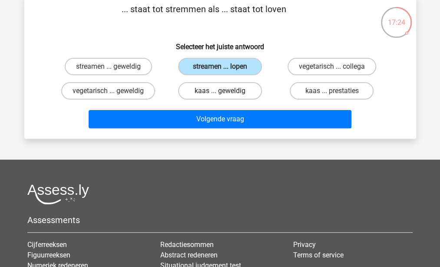
click at [239, 94] on label "kaas ... geweldig" at bounding box center [220, 90] width 84 height 17
click at [226, 94] on input "kaas ... geweldig" at bounding box center [223, 94] width 6 height 6
radio input "true"
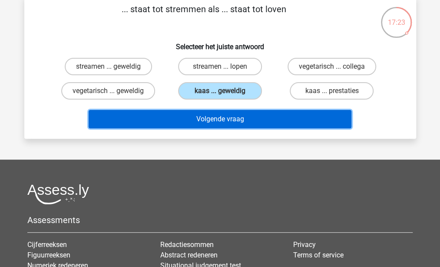
click at [236, 126] on button "Volgende vraag" at bounding box center [220, 119] width 263 height 18
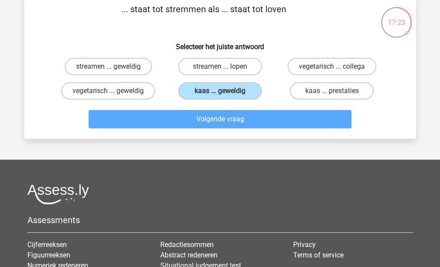
scroll to position [40, 0]
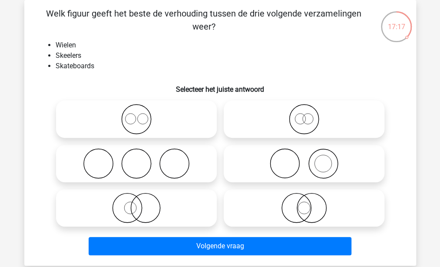
click at [183, 172] on icon at bounding box center [137, 163] width 154 height 30
click at [142, 159] on input "radio" at bounding box center [139, 156] width 6 height 6
radio input "true"
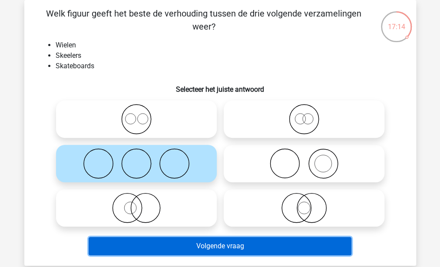
click at [236, 246] on button "Volgende vraag" at bounding box center [220, 246] width 263 height 18
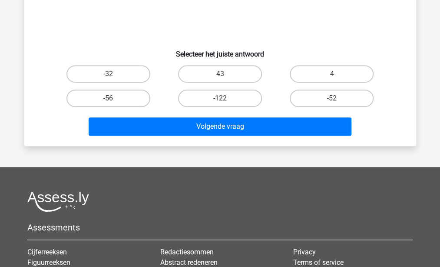
scroll to position [33, 0]
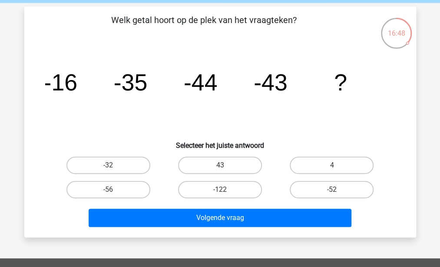
click at [106, 155] on div "-32" at bounding box center [109, 165] width 112 height 24
click at [106, 165] on label "-32" at bounding box center [108, 164] width 84 height 17
click at [108, 165] on input "-32" at bounding box center [111, 168] width 6 height 6
radio input "true"
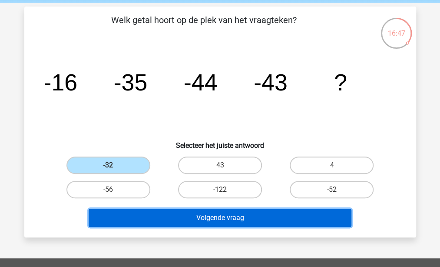
click at [149, 214] on button "Volgende vraag" at bounding box center [220, 218] width 263 height 18
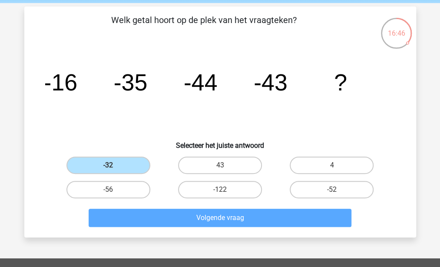
scroll to position [40, 0]
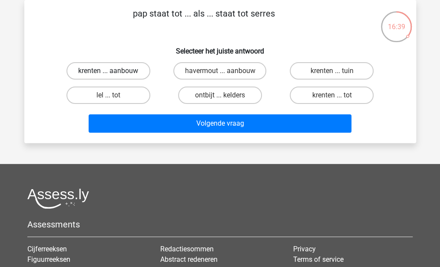
click at [121, 71] on label "krenten ... aanbouw" at bounding box center [108, 70] width 84 height 17
click at [114, 71] on input "krenten ... aanbouw" at bounding box center [111, 74] width 6 height 6
radio input "true"
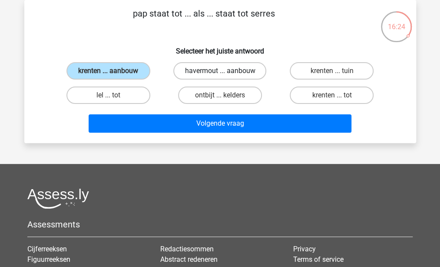
click at [247, 69] on label "havermout ... aanbouw" at bounding box center [219, 70] width 93 height 17
click at [226, 71] on input "havermout ... aanbouw" at bounding box center [223, 74] width 6 height 6
radio input "true"
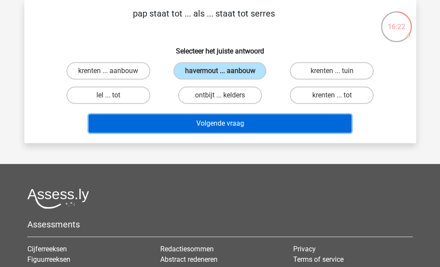
click at [242, 126] on button "Volgende vraag" at bounding box center [220, 123] width 263 height 18
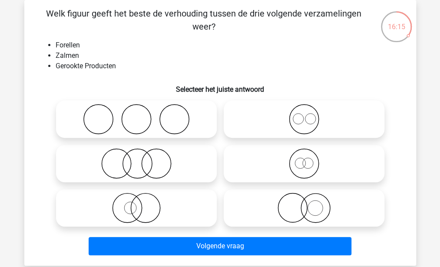
click at [152, 162] on icon at bounding box center [137, 163] width 154 height 30
click at [142, 159] on input "radio" at bounding box center [139, 156] width 6 height 6
radio input "true"
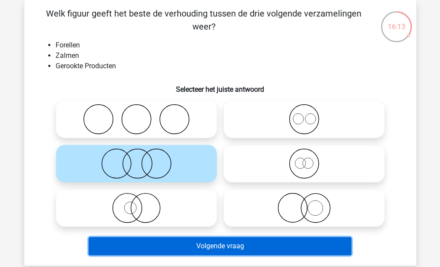
click at [166, 246] on button "Volgende vraag" at bounding box center [220, 246] width 263 height 18
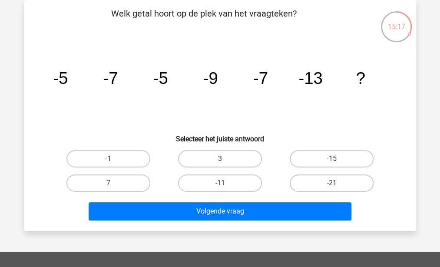
click at [204, 174] on label "-11" at bounding box center [220, 182] width 84 height 17
click at [220, 183] on input "-11" at bounding box center [223, 186] width 6 height 6
radio input "true"
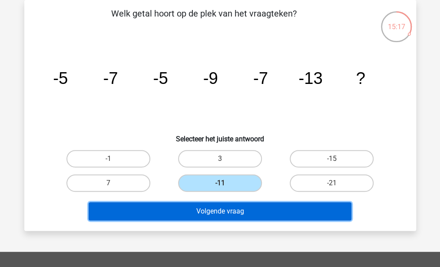
click at [204, 203] on button "Volgende vraag" at bounding box center [220, 211] width 263 height 18
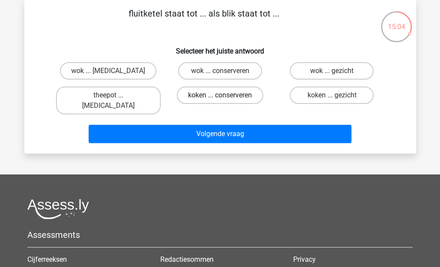
click at [233, 96] on label "koken ... conserveren" at bounding box center [220, 94] width 86 height 17
click at [226, 96] on input "koken ... conserveren" at bounding box center [223, 98] width 6 height 6
radio input "true"
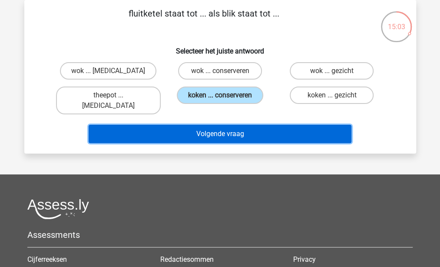
click at [235, 125] on button "Volgende vraag" at bounding box center [220, 134] width 263 height 18
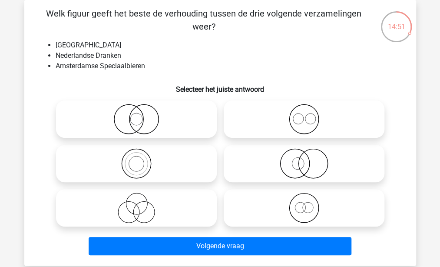
click at [156, 126] on circle at bounding box center [143, 119] width 29 height 29
click at [142, 115] on input "radio" at bounding box center [139, 112] width 6 height 6
radio input "true"
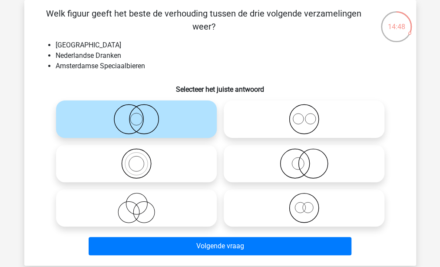
click at [315, 181] on label at bounding box center [304, 163] width 161 height 37
click at [310, 159] on input "radio" at bounding box center [307, 156] width 6 height 6
radio input "true"
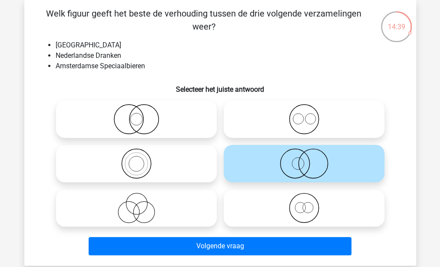
click at [152, 125] on icon at bounding box center [137, 119] width 154 height 30
click at [142, 115] on input "radio" at bounding box center [139, 112] width 6 height 6
radio input "true"
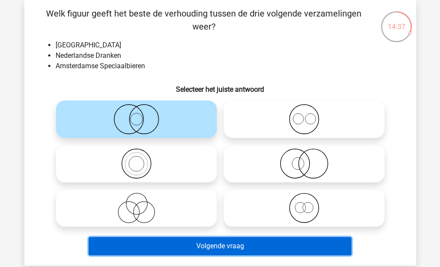
click at [181, 249] on button "Volgende vraag" at bounding box center [220, 246] width 263 height 18
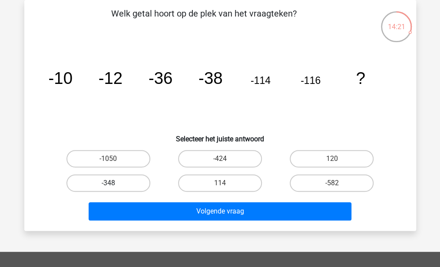
click at [122, 179] on label "-348" at bounding box center [108, 182] width 84 height 17
click at [114, 183] on input "-348" at bounding box center [111, 186] width 6 height 6
radio input "true"
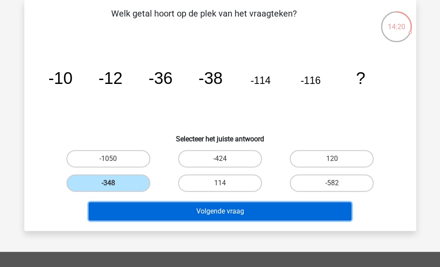
click at [152, 212] on button "Volgende vraag" at bounding box center [220, 211] width 263 height 18
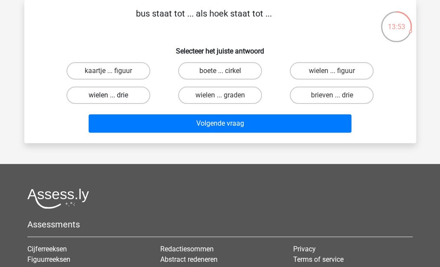
click at [129, 92] on label "wielen ... drie" at bounding box center [108, 94] width 84 height 17
click at [114, 95] on input "wielen ... drie" at bounding box center [111, 98] width 6 height 6
radio input "true"
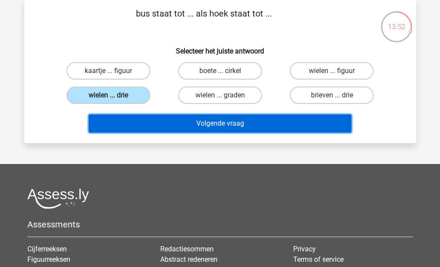
click at [189, 121] on button "Volgende vraag" at bounding box center [220, 123] width 263 height 18
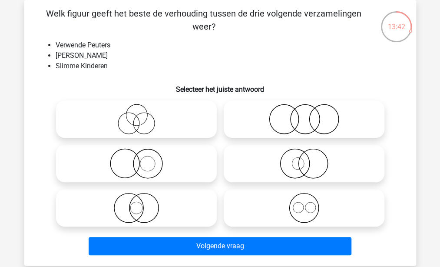
click at [159, 125] on icon at bounding box center [137, 119] width 154 height 30
click at [142, 115] on input "radio" at bounding box center [139, 112] width 6 height 6
radio input "true"
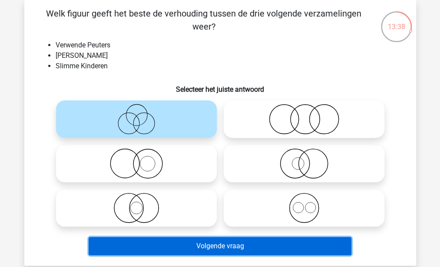
click at [196, 241] on button "Volgende vraag" at bounding box center [220, 246] width 263 height 18
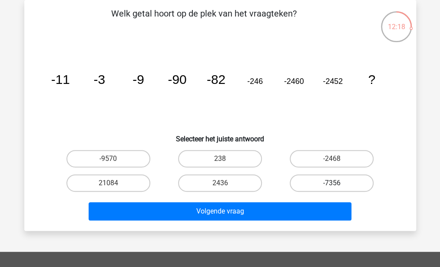
click at [316, 181] on label "-7356" at bounding box center [332, 182] width 84 height 17
click at [332, 183] on input "-7356" at bounding box center [335, 186] width 6 height 6
radio input "true"
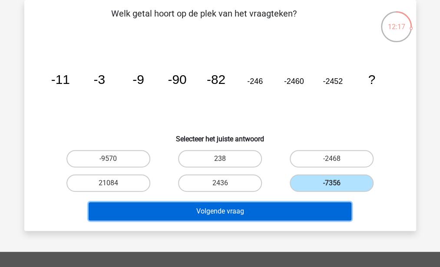
click at [289, 209] on button "Volgende vraag" at bounding box center [220, 211] width 263 height 18
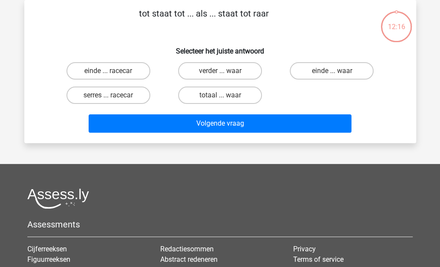
drag, startPoint x: 289, startPoint y: 209, endPoint x: 180, endPoint y: 25, distance: 213.9
click at [180, 25] on div "Kies premium Pim Pim240702@gmail.com" at bounding box center [220, 176] width 440 height 433
drag, startPoint x: 180, startPoint y: 25, endPoint x: 110, endPoint y: 34, distance: 70.2
click at [110, 34] on div "tot staat tot ... als ... staat tot raar Selecteer het juiste antwoord einde ..…" at bounding box center [220, 71] width 385 height 129
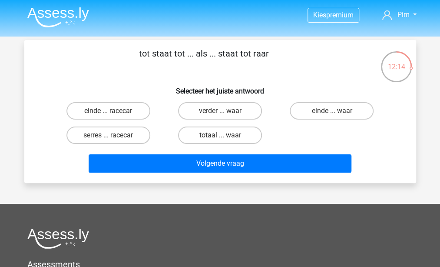
scroll to position [0, 0]
click at [315, 114] on label "einde ... waar" at bounding box center [332, 110] width 84 height 17
click at [332, 114] on input "einde ... waar" at bounding box center [335, 114] width 6 height 6
radio input "true"
click at [222, 111] on input "verder ... waar" at bounding box center [223, 114] width 6 height 6
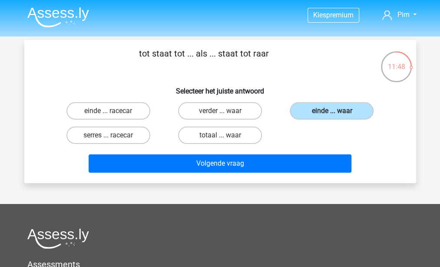
radio input "true"
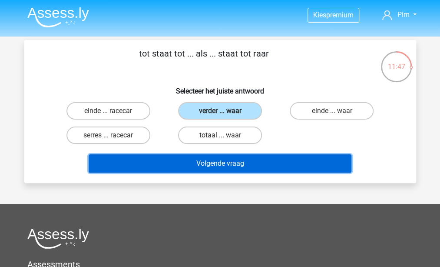
click at [211, 165] on button "Volgende vraag" at bounding box center [220, 163] width 263 height 18
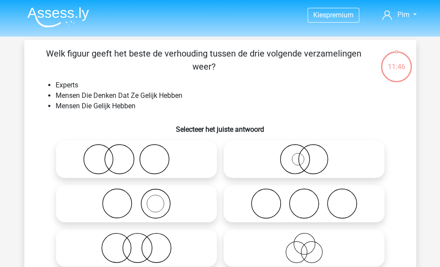
scroll to position [40, 0]
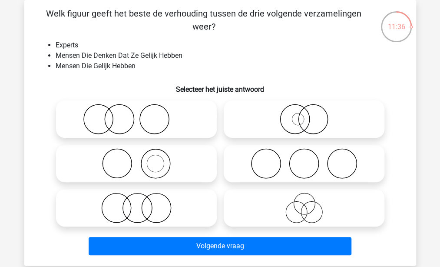
click at [168, 202] on icon at bounding box center [137, 207] width 154 height 30
click at [142, 202] on input "radio" at bounding box center [139, 201] width 6 height 6
radio input "true"
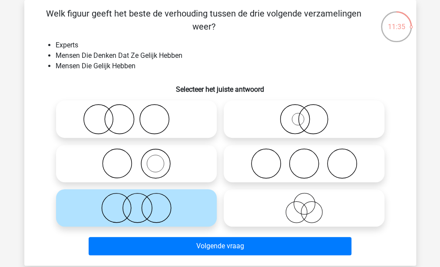
click at [261, 209] on icon at bounding box center [304, 207] width 154 height 30
click at [304, 203] on input "radio" at bounding box center [307, 201] width 6 height 6
radio input "true"
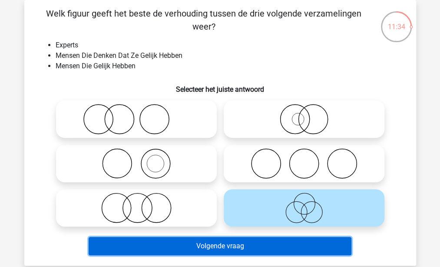
click at [229, 252] on button "Volgende vraag" at bounding box center [220, 246] width 263 height 18
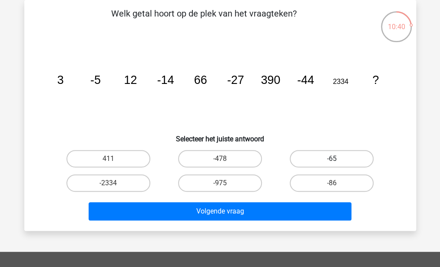
click at [326, 156] on label "-65" at bounding box center [332, 158] width 84 height 17
click at [332, 159] on input "-65" at bounding box center [335, 162] width 6 height 6
radio input "true"
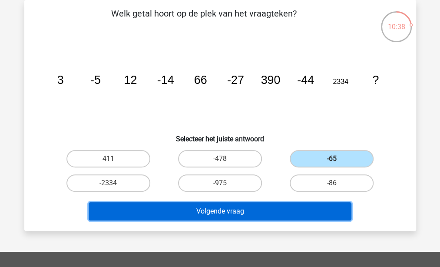
click at [263, 215] on button "Volgende vraag" at bounding box center [220, 211] width 263 height 18
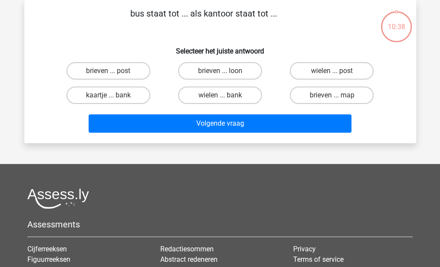
scroll to position [0, 0]
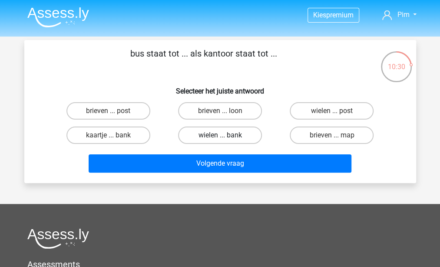
click at [206, 131] on label "wielen ... bank" at bounding box center [220, 134] width 84 height 17
click at [220, 135] on input "wielen ... bank" at bounding box center [223, 138] width 6 height 6
radio input "true"
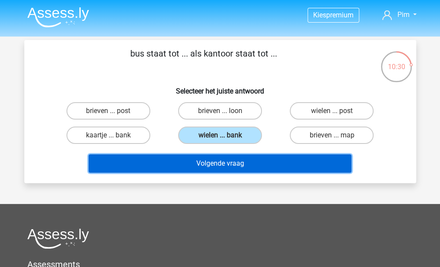
click at [194, 169] on button "Volgende vraag" at bounding box center [220, 163] width 263 height 18
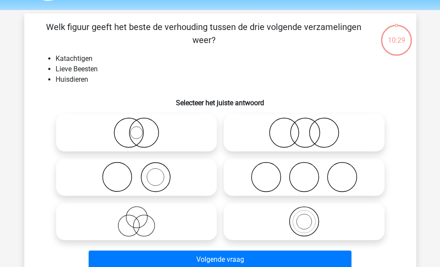
scroll to position [40, 0]
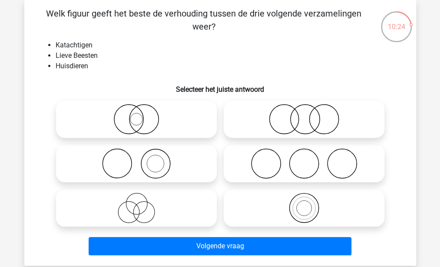
click at [157, 197] on icon at bounding box center [137, 207] width 154 height 30
click at [142, 198] on input "radio" at bounding box center [139, 201] width 6 height 6
radio input "true"
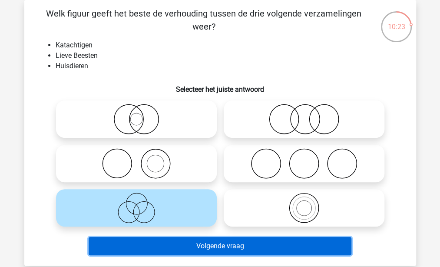
click at [174, 252] on button "Volgende vraag" at bounding box center [220, 246] width 263 height 18
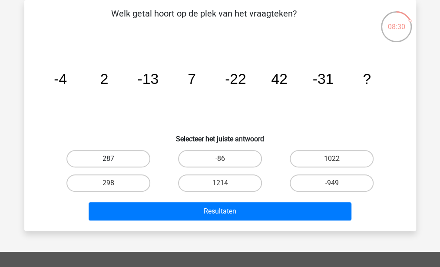
click at [137, 152] on label "287" at bounding box center [108, 158] width 84 height 17
click at [114, 159] on input "287" at bounding box center [111, 162] width 6 height 6
radio input "true"
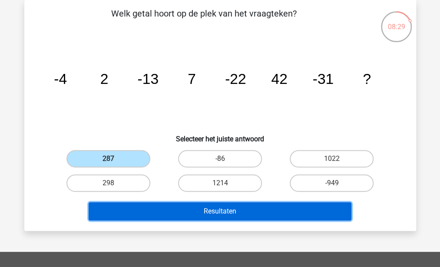
click at [166, 208] on button "Resultaten" at bounding box center [220, 211] width 263 height 18
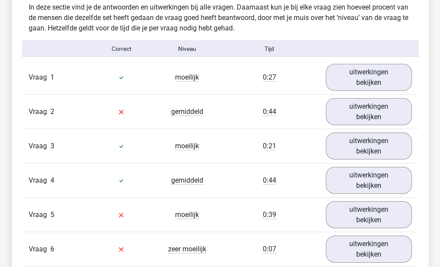
scroll to position [933, 0]
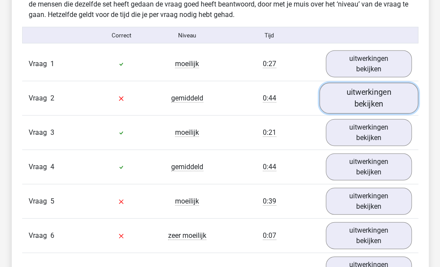
click at [355, 93] on link "uitwerkingen bekijken" at bounding box center [368, 98] width 99 height 31
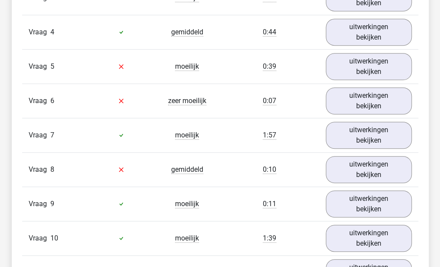
scroll to position [1520, 0]
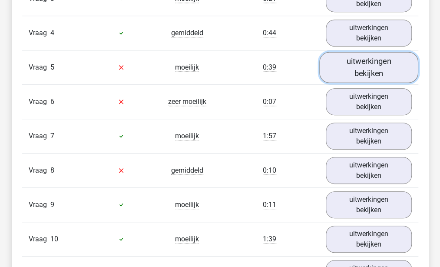
click at [355, 68] on link "uitwerkingen bekijken" at bounding box center [368, 67] width 99 height 31
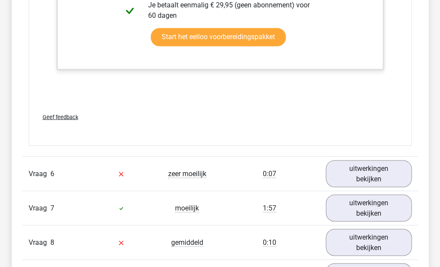
scroll to position [1918, 0]
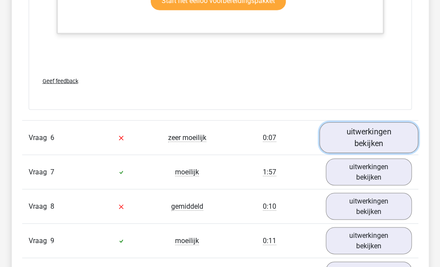
click at [360, 132] on link "uitwerkingen bekijken" at bounding box center [368, 137] width 99 height 31
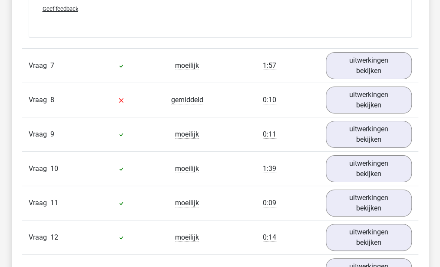
scroll to position [2592, 0]
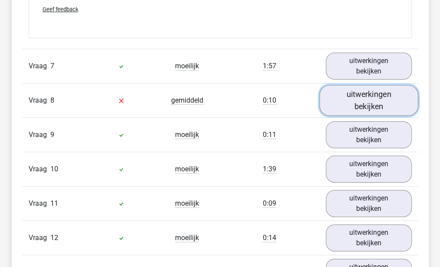
click at [379, 103] on link "uitwerkingen bekijken" at bounding box center [368, 100] width 99 height 31
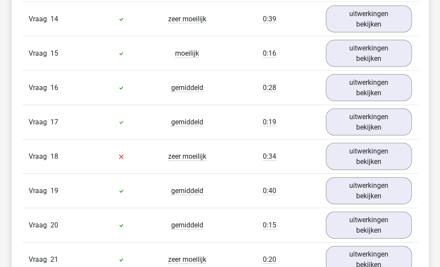
scroll to position [3305, 0]
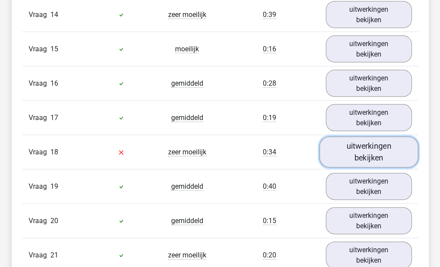
click at [375, 141] on link "uitwerkingen bekijken" at bounding box center [368, 152] width 99 height 31
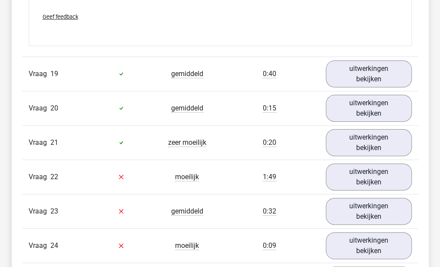
scroll to position [3979, 0]
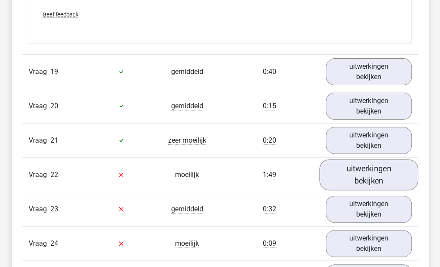
drag, startPoint x: 196, startPoint y: 119, endPoint x: 325, endPoint y: 164, distance: 137.7
click at [347, 166] on link "uitwerkingen bekijken" at bounding box center [368, 174] width 99 height 31
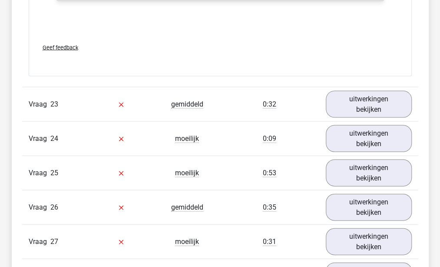
scroll to position [4605, 0]
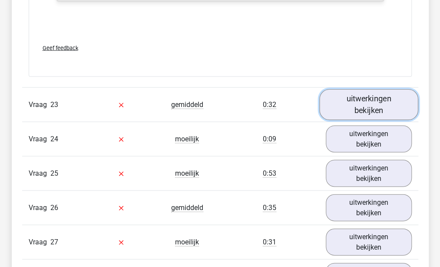
click at [331, 99] on link "uitwerkingen bekijken" at bounding box center [368, 104] width 99 height 31
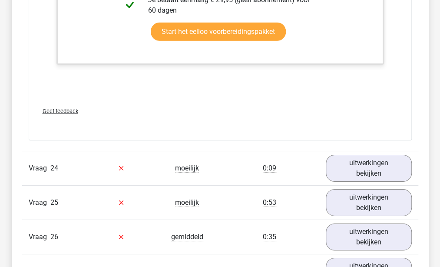
scroll to position [5034, 0]
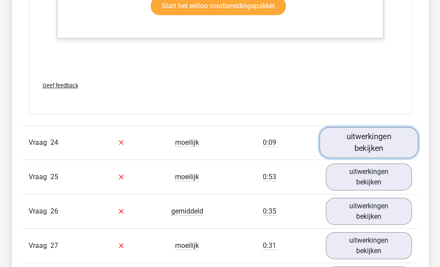
click at [373, 128] on link "uitwerkingen bekijken" at bounding box center [368, 142] width 99 height 31
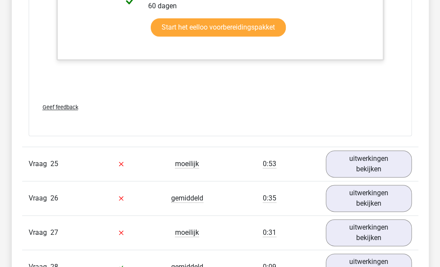
scroll to position [5618, 0]
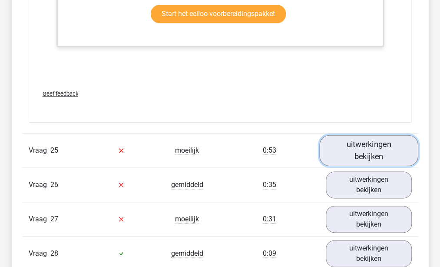
click at [368, 146] on link "uitwerkingen bekijken" at bounding box center [368, 150] width 99 height 31
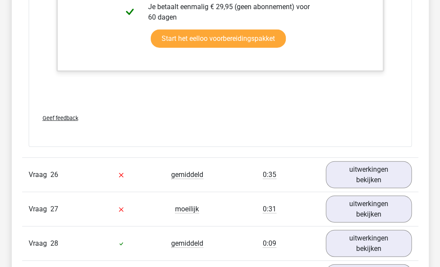
scroll to position [6151, 0]
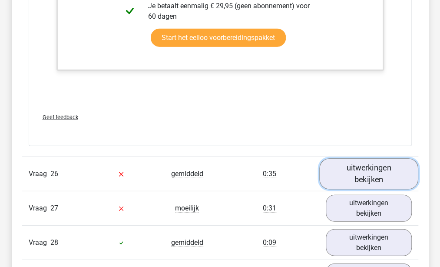
click at [357, 160] on link "uitwerkingen bekijken" at bounding box center [368, 174] width 99 height 31
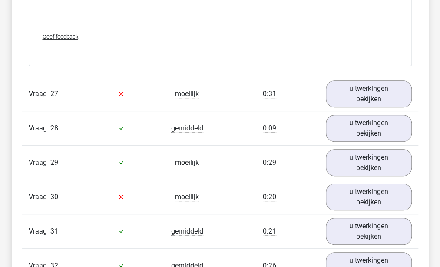
scroll to position [6703, 0]
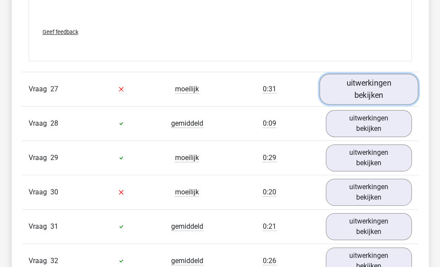
click at [344, 76] on link "uitwerkingen bekijken" at bounding box center [368, 88] width 99 height 31
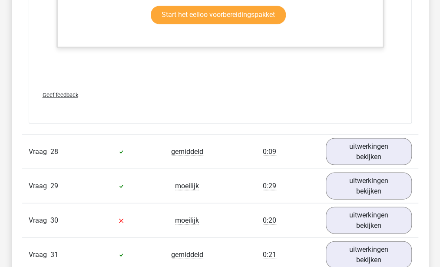
scroll to position [7234, 0]
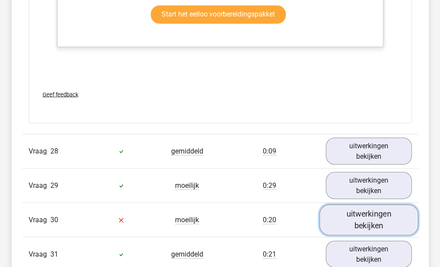
click at [372, 204] on link "uitwerkingen bekijken" at bounding box center [368, 219] width 99 height 31
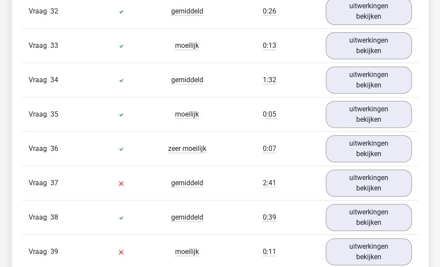
scroll to position [8085, 0]
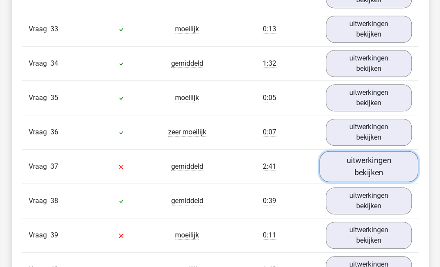
click at [353, 151] on link "uitwerkingen bekijken" at bounding box center [368, 166] width 99 height 31
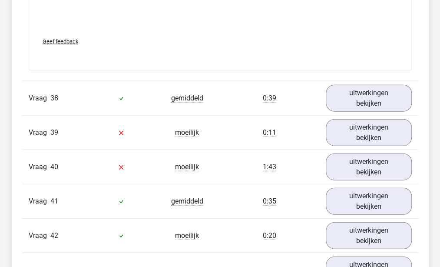
scroll to position [8709, 0]
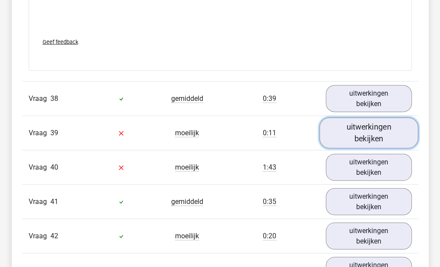
click at [346, 118] on link "uitwerkingen bekijken" at bounding box center [368, 132] width 99 height 31
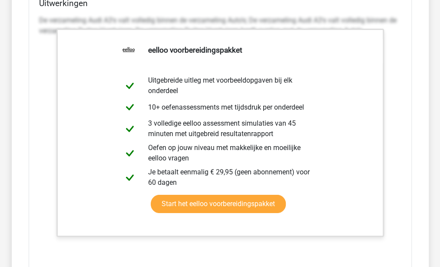
scroll to position [9325, 0]
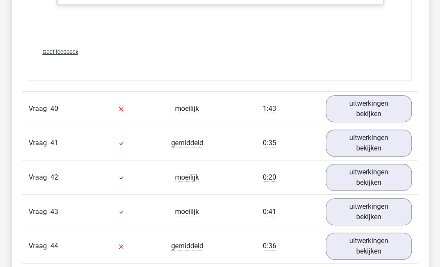
drag, startPoint x: 334, startPoint y: 105, endPoint x: 342, endPoint y: 90, distance: 16.5
click at [334, 126] on div "Vraag 41 gemiddeld 0:35 uitwerkingen bekijken" at bounding box center [220, 143] width 396 height 34
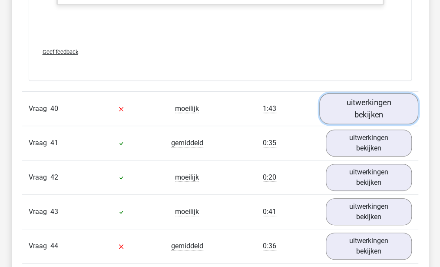
click at [343, 93] on link "uitwerkingen bekijken" at bounding box center [368, 108] width 99 height 31
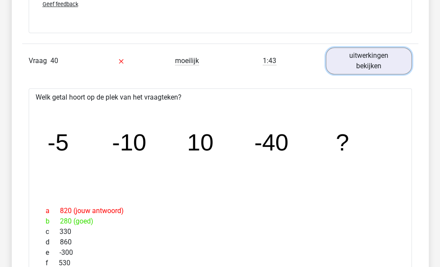
scroll to position [9373, 0]
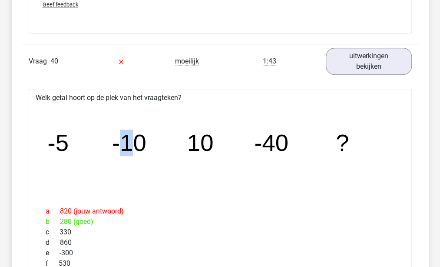
drag, startPoint x: 123, startPoint y: 121, endPoint x: 133, endPoint y: 113, distance: 13.2
click at [133, 129] on tspan "-10" at bounding box center [129, 142] width 34 height 27
drag, startPoint x: 133, startPoint y: 113, endPoint x: 183, endPoint y: 129, distance: 51.8
click at [183, 129] on icon "image/svg+xml -5 -10 10 -40 ?" at bounding box center [220, 150] width 355 height 89
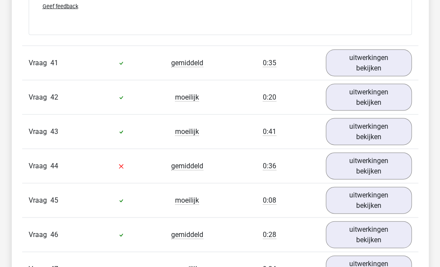
scroll to position [9926, 0]
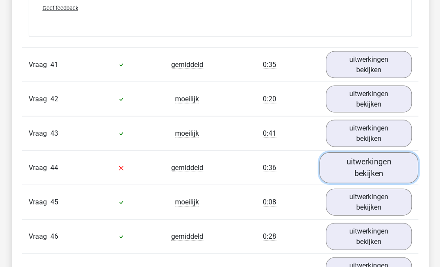
click at [352, 152] on link "uitwerkingen bekijken" at bounding box center [368, 167] width 99 height 31
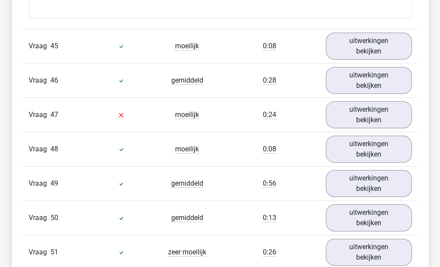
scroll to position [10514, 0]
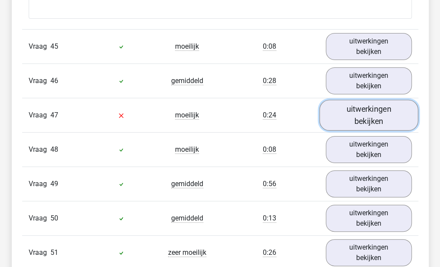
click at [375, 100] on link "uitwerkingen bekijken" at bounding box center [368, 115] width 99 height 31
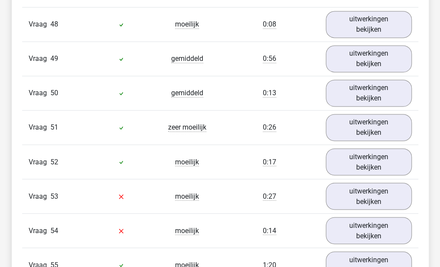
scroll to position [11069, 0]
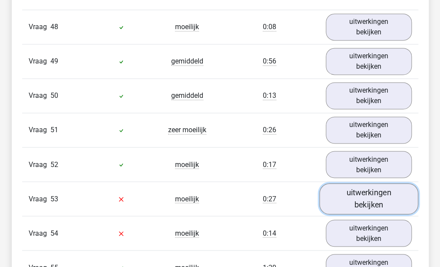
click at [362, 183] on link "uitwerkingen bekijken" at bounding box center [368, 198] width 99 height 31
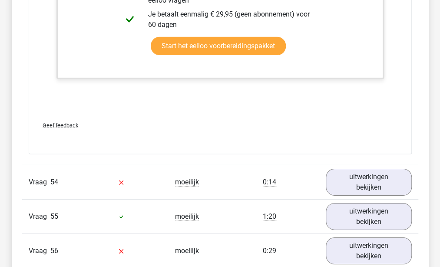
scroll to position [11552, 0]
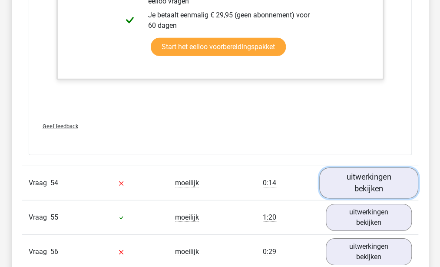
click at [377, 168] on link "uitwerkingen bekijken" at bounding box center [368, 183] width 99 height 31
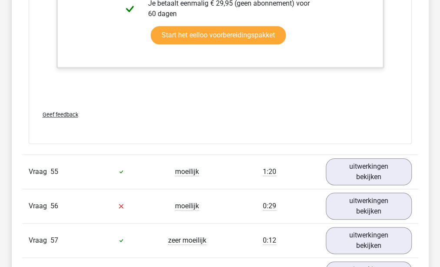
scroll to position [12268, 0]
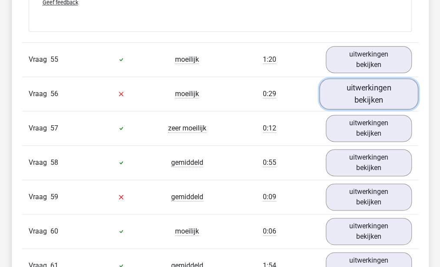
click at [375, 78] on link "uitwerkingen bekijken" at bounding box center [368, 93] width 99 height 31
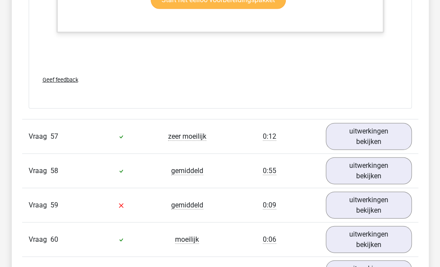
scroll to position [12683, 0]
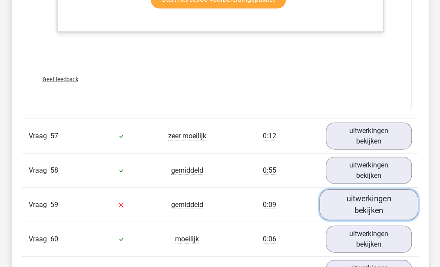
click at [358, 189] on link "uitwerkingen bekijken" at bounding box center [368, 204] width 99 height 31
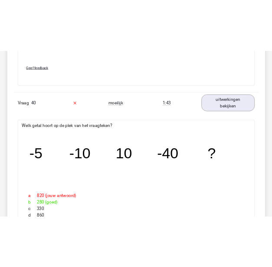
scroll to position [9352, 0]
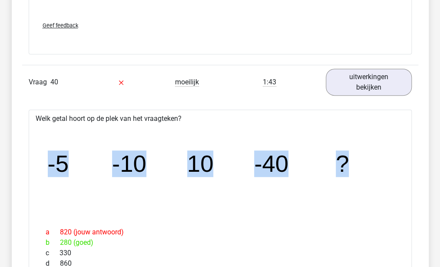
drag, startPoint x: 48, startPoint y: 146, endPoint x: 351, endPoint y: 149, distance: 303.3
click at [351, 149] on icon "image/svg+xml -5 -10 10 -40 ?" at bounding box center [220, 171] width 355 height 89
copy g "-5 -10 10 -40 ?"
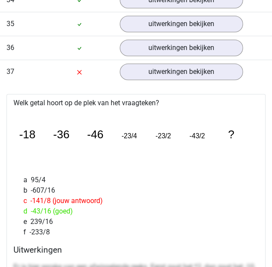
scroll to position [9154, 0]
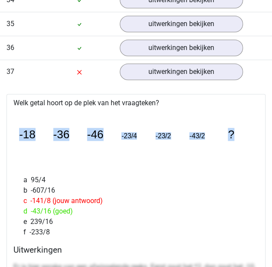
drag, startPoint x: 19, startPoint y: 124, endPoint x: 267, endPoint y: 126, distance: 248.1
copy g "-18 -36 -46 -23/4 -23/2 -43/2 ?"
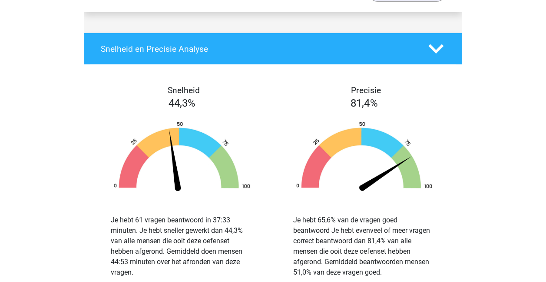
scroll to position [13374, 0]
